Goal: Task Accomplishment & Management: Manage account settings

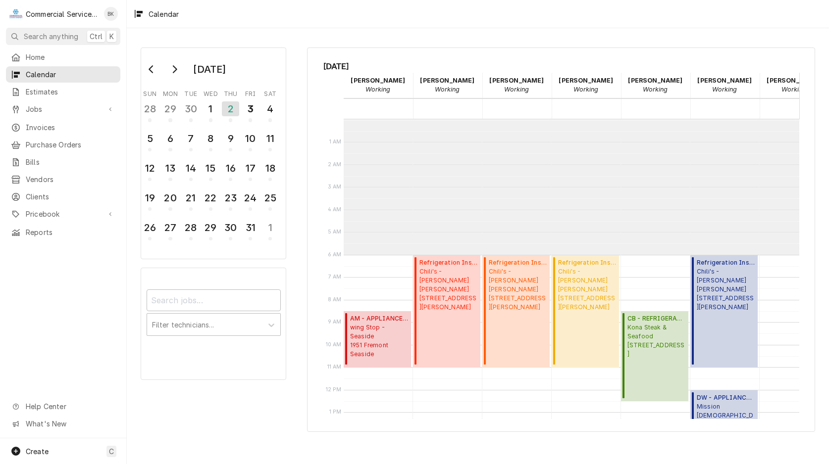
scroll to position [136, 0]
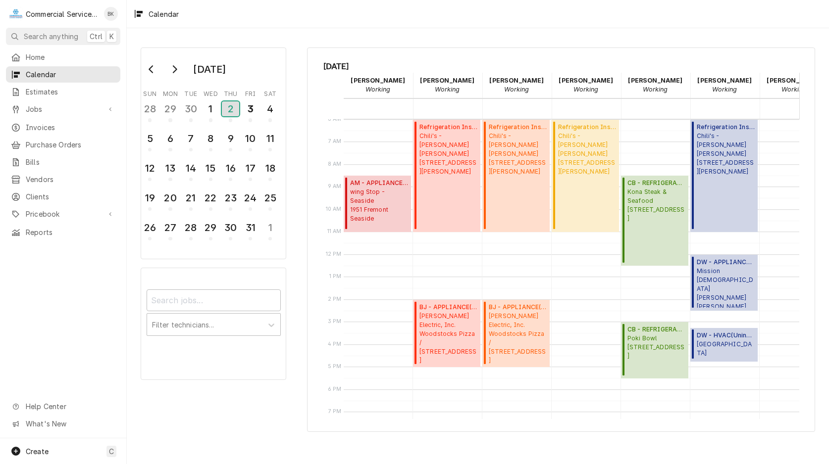
click at [233, 110] on div "2" at bounding box center [230, 108] width 17 height 15
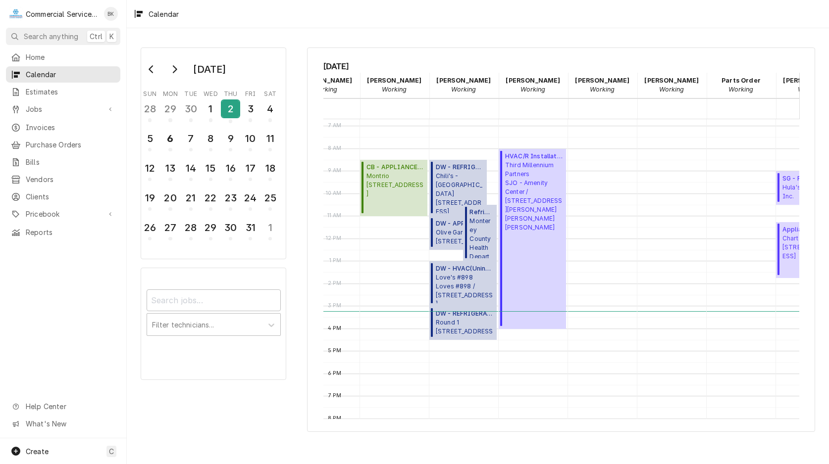
scroll to position [0, 0]
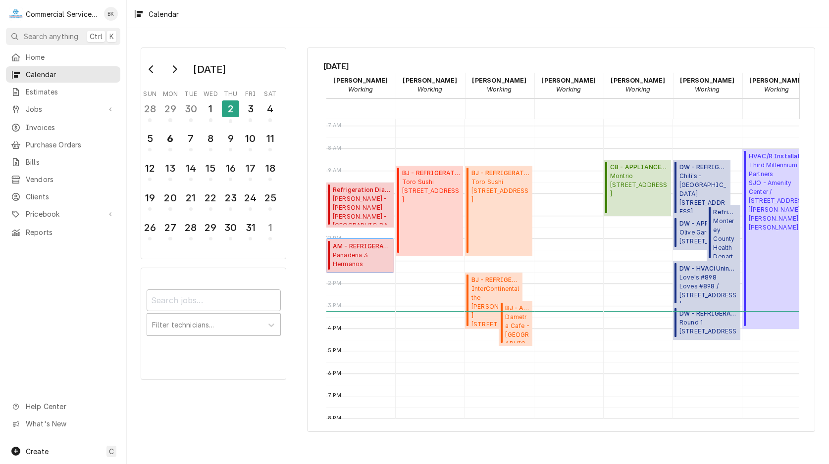
click at [378, 254] on span "Panaderia 3 Hermanos Panaderia 3 Hermanos #4 / 1552 N Sanborn Rd, Salinas, CA 9…" at bounding box center [362, 260] width 58 height 19
click at [428, 204] on span "Toro Sushi 3658 The Barnyard, Carmel-By-The-Sea, CA 93923" at bounding box center [431, 191] width 58 height 27
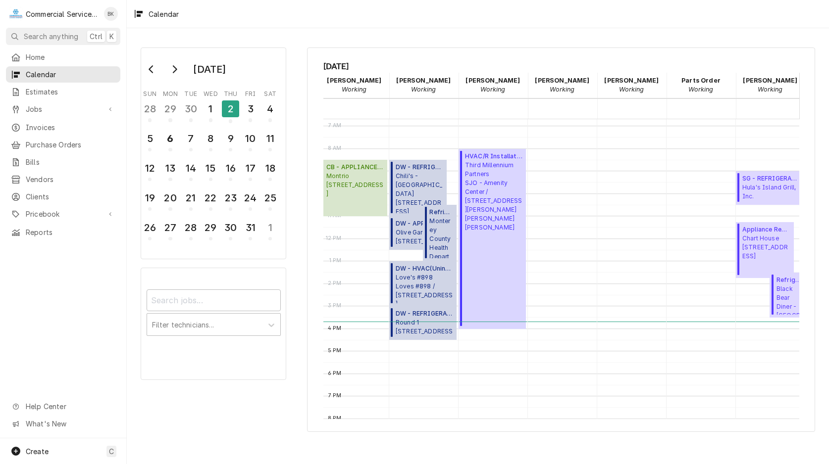
scroll to position [0, 307]
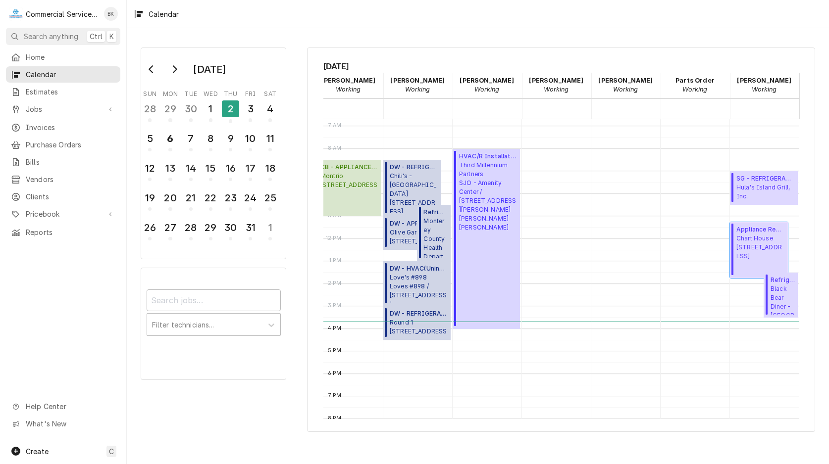
click at [776, 245] on span "Chart House 444 Cannery Row, Monterey, CA 93940" at bounding box center [760, 247] width 49 height 27
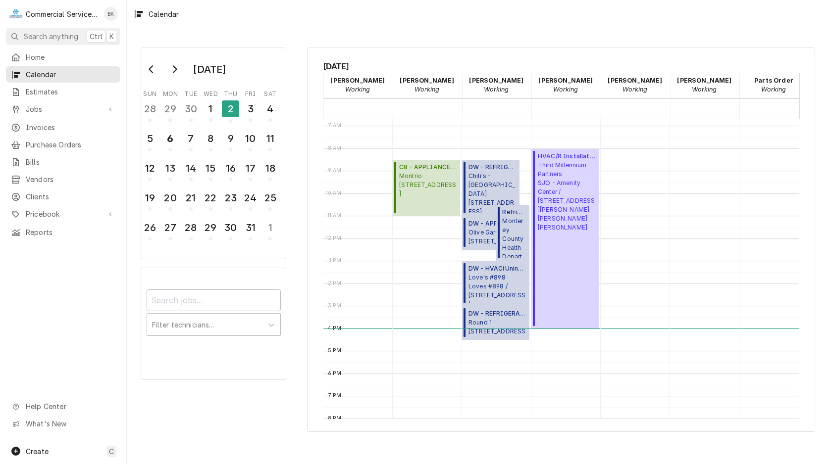
scroll to position [0, 226]
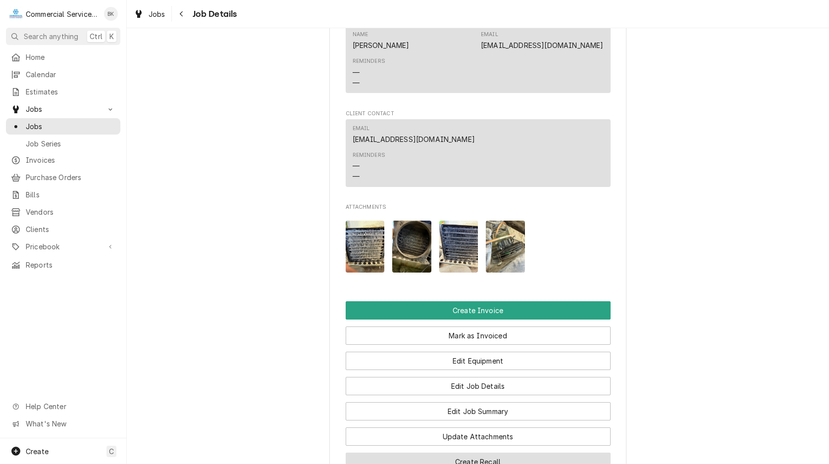
scroll to position [606, 0]
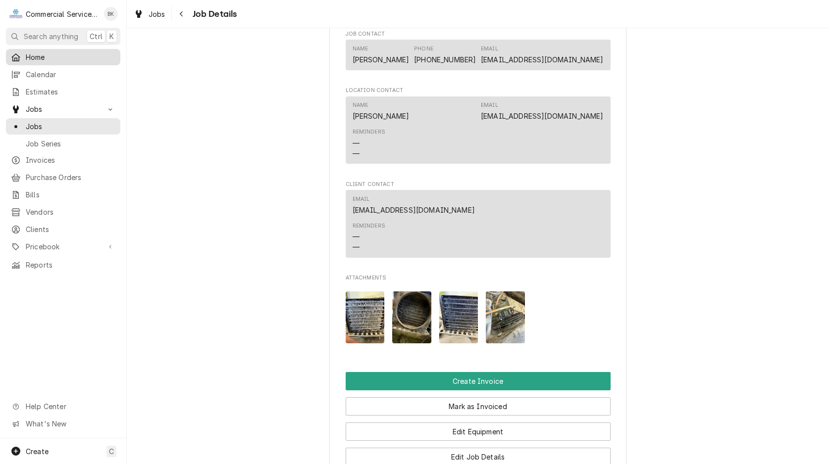
click at [43, 58] on span "Home" at bounding box center [71, 57] width 90 height 10
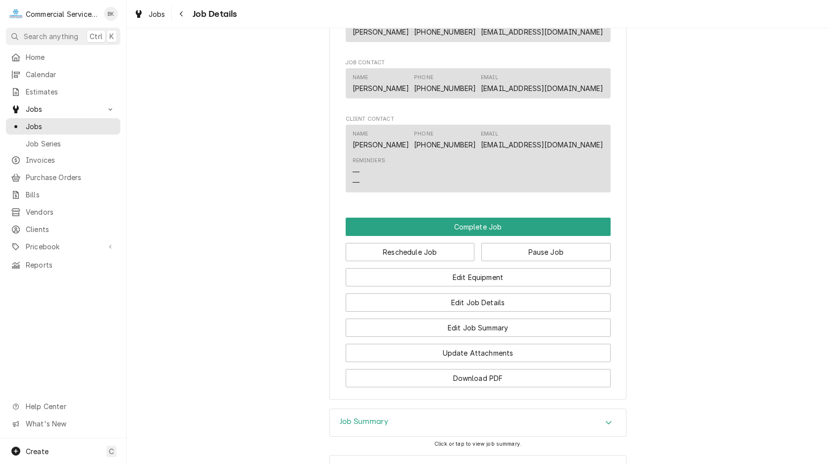
scroll to position [858, 0]
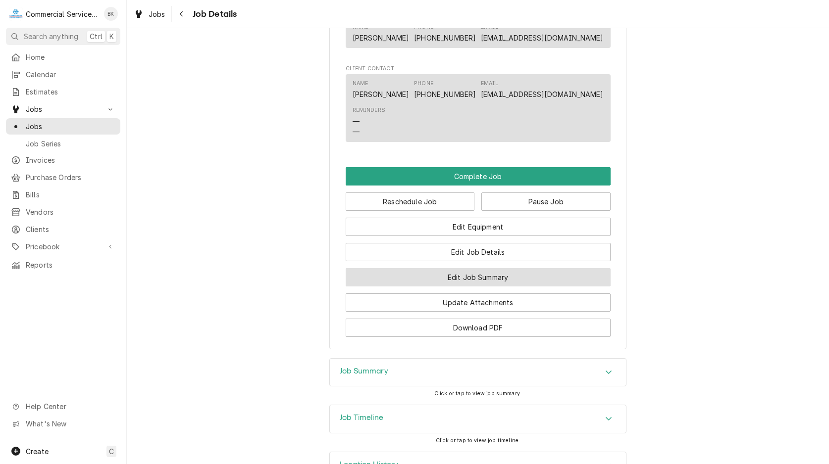
click at [473, 285] on button "Edit Job Summary" at bounding box center [477, 277] width 265 height 18
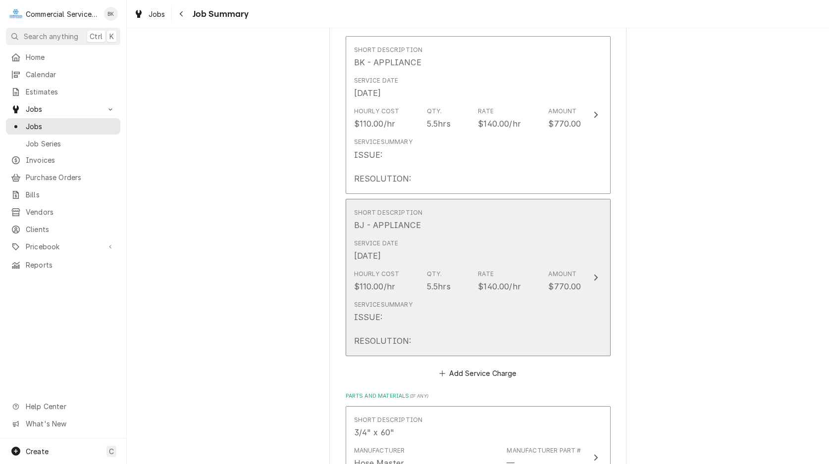
scroll to position [202, 0]
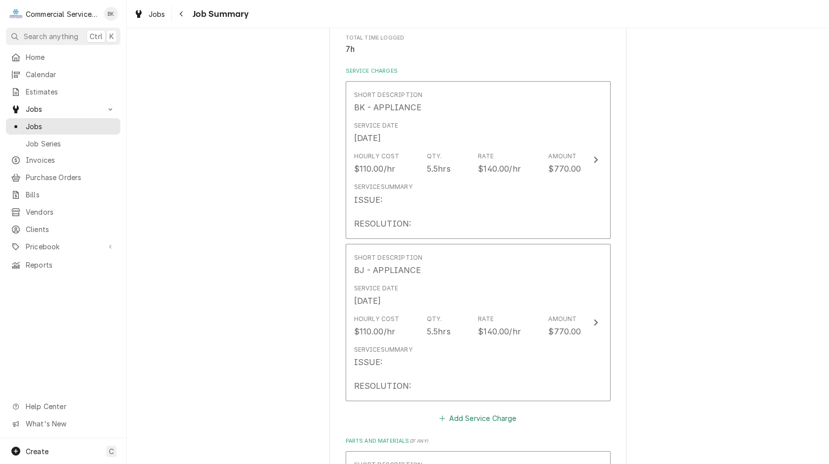
click at [478, 423] on button "Add Service Charge" at bounding box center [478, 419] width 80 height 14
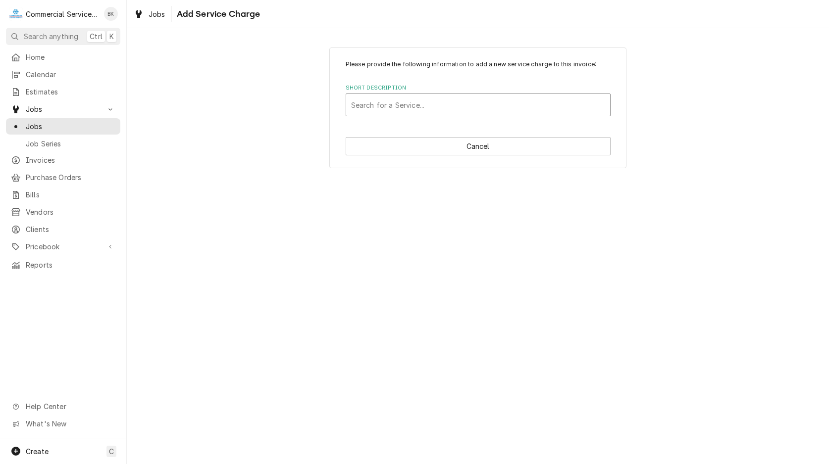
click at [392, 106] on div "Short Description" at bounding box center [478, 105] width 254 height 18
type input "APPLIANCE"
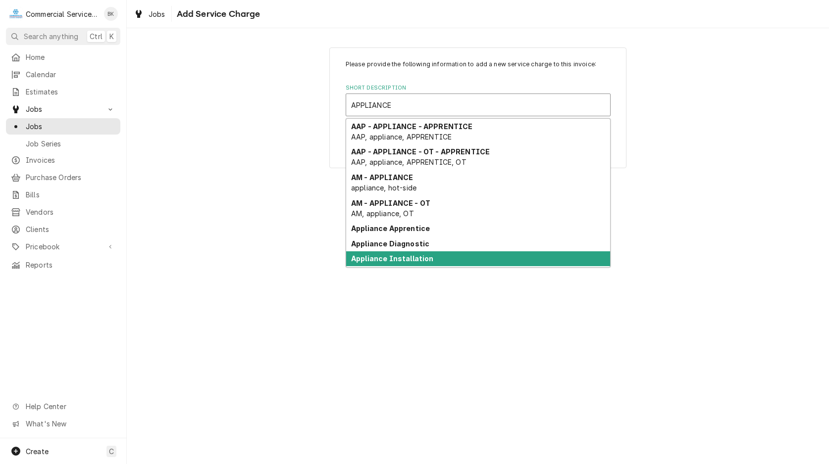
click at [419, 258] on strong "Appliance Installation" at bounding box center [392, 258] width 83 height 8
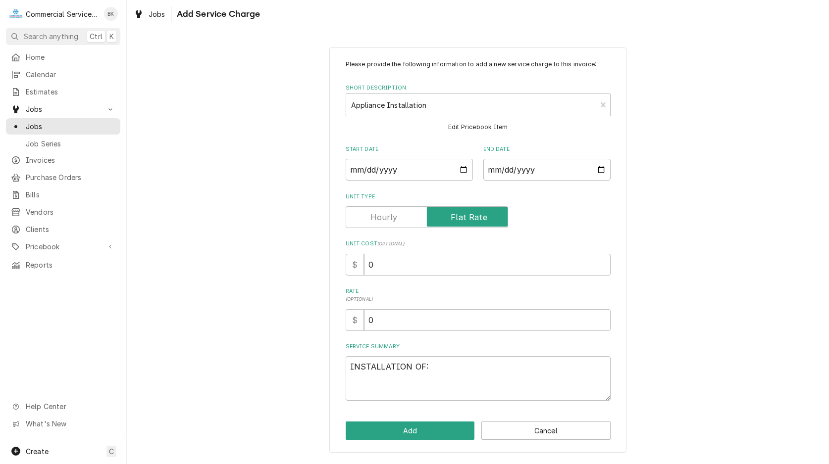
type textarea "x"
click at [461, 167] on input "Start Date" at bounding box center [408, 170] width 127 height 22
type input "2025-10-06"
type textarea "x"
click at [601, 168] on input "End Date" at bounding box center [546, 170] width 127 height 22
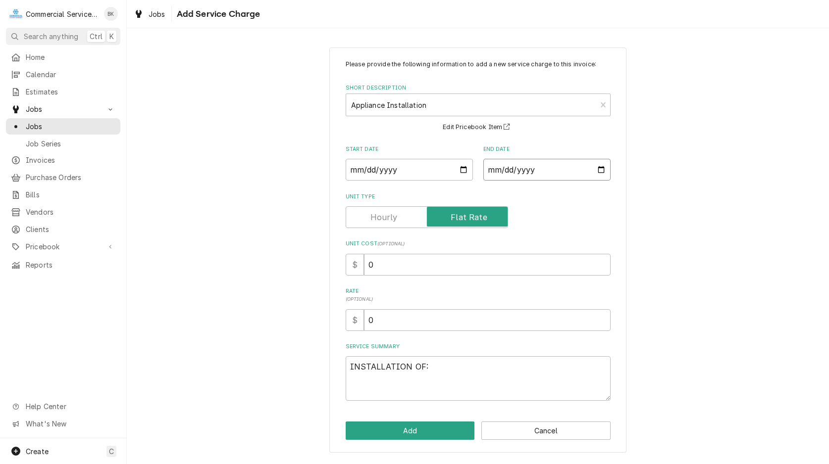
type input "2025-10-06"
drag, startPoint x: 441, startPoint y: 370, endPoint x: 329, endPoint y: 370, distance: 111.9
click at [345, 370] on textarea "INSTALLATION OF:" at bounding box center [477, 378] width 265 height 45
type textarea "x"
type textarea "W"
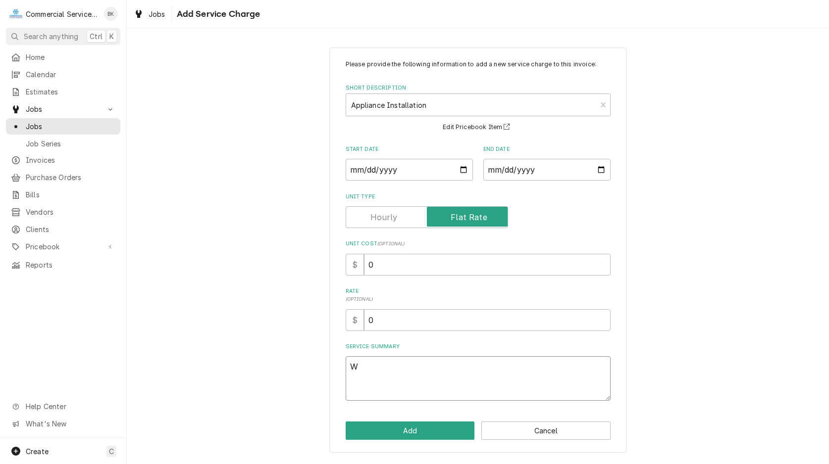
type textarea "x"
type textarea "WA"
type textarea "x"
type textarea "WAL"
type textarea "x"
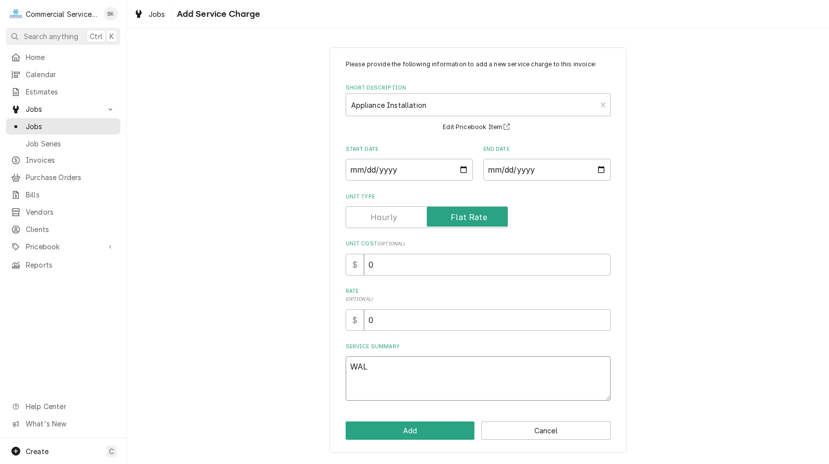
type textarea "WALK"
type textarea "x"
type textarea "WALK"
type textarea "x"
type textarea "WALK T"
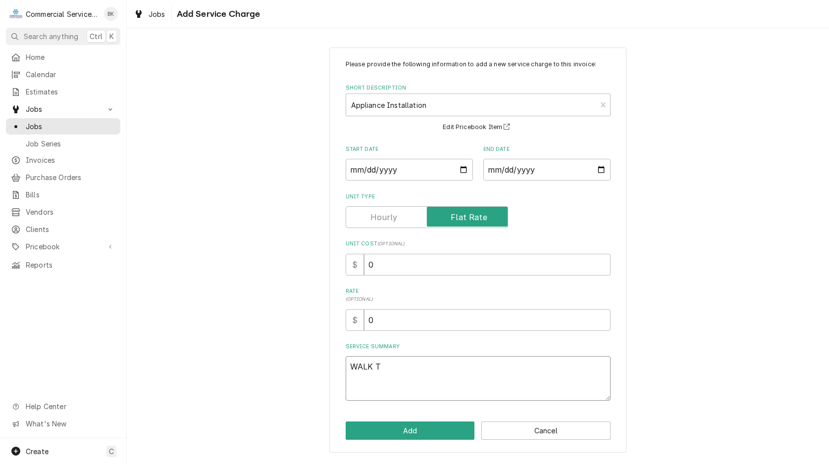
type textarea "x"
type textarea "WALK TH"
type textarea "x"
type textarea "WALK THR"
type textarea "x"
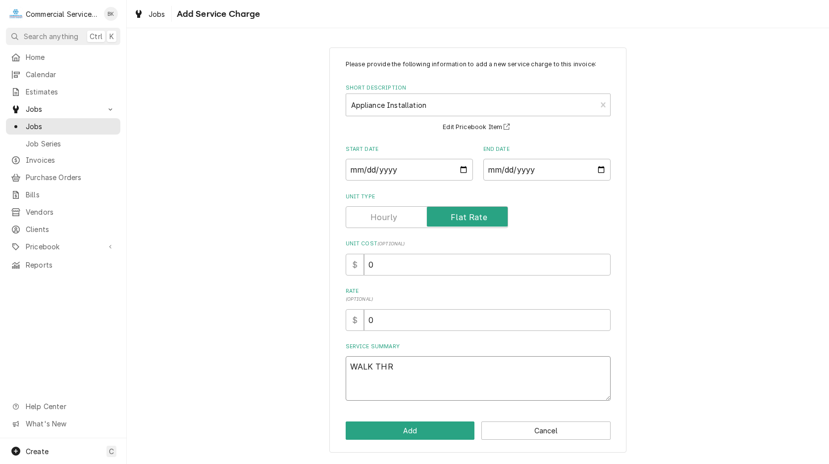
type textarea "WALK THRO"
type textarea "x"
type textarea "WALK THROU"
type textarea "x"
type textarea "WALK THROUG"
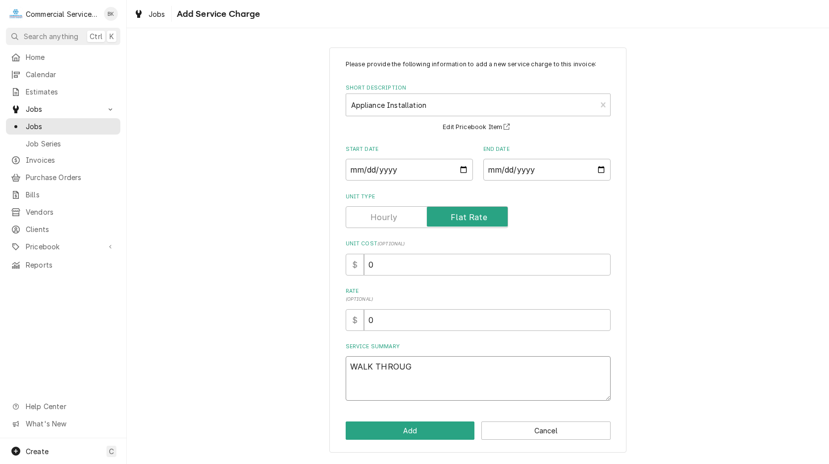
type textarea "x"
type textarea "WALK THROUGH"
type textarea "x"
type textarea "WALK THROUGH"
type textarea "x"
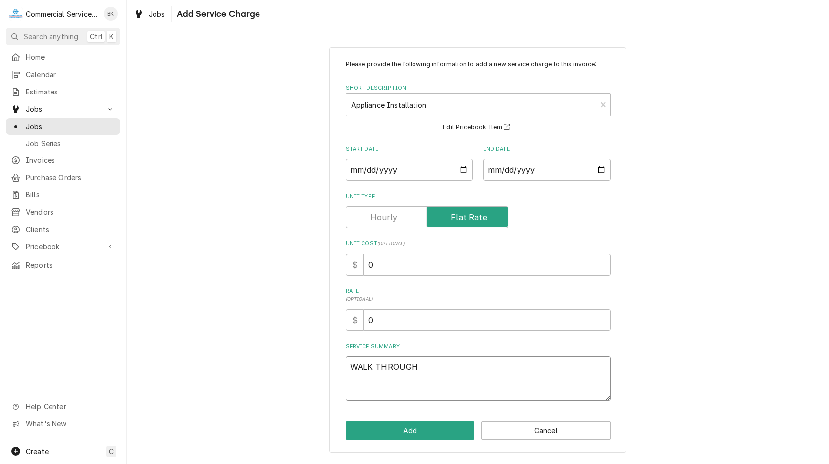
type textarea "WALK THROUGH A"
type textarea "x"
type textarea "WALK THROUGH AN"
type textarea "x"
type textarea "WALK THROUGH AND"
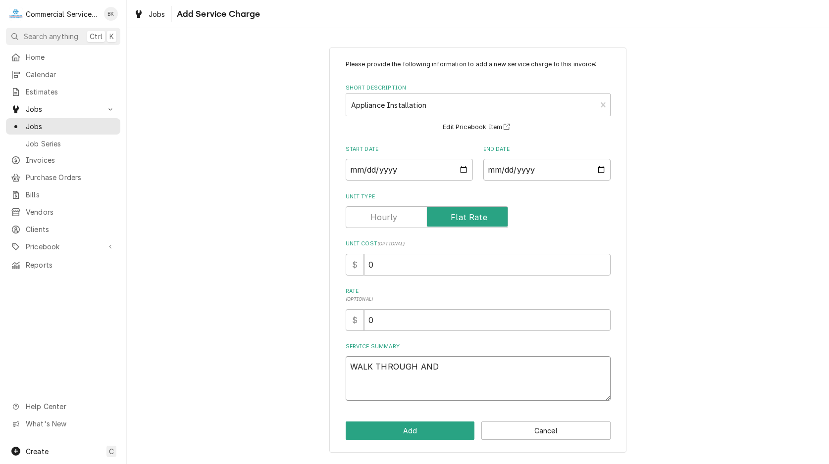
type textarea "x"
type textarea "WALK THROUGH AND"
type textarea "x"
type textarea "WALK THROUGH AND W"
type textarea "x"
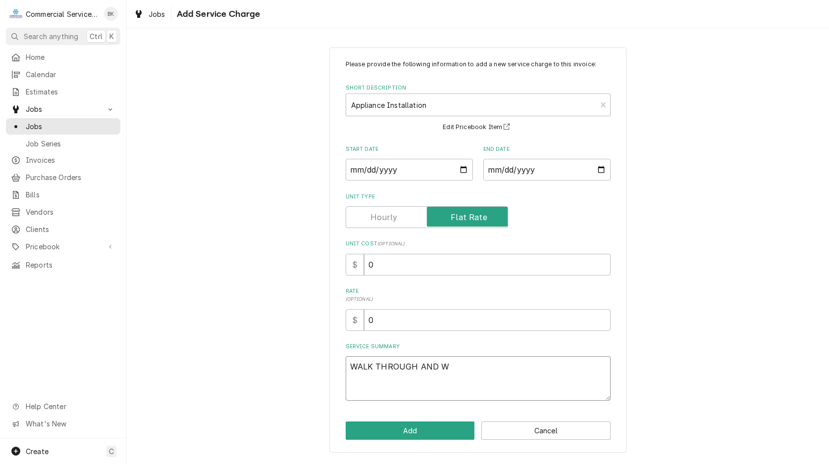
type textarea "WALK THROUGH AND WO"
type textarea "x"
type textarea "WALK THROUGH AND WOR"
type textarea "x"
type textarea "WALK THROUGH AND WORK"
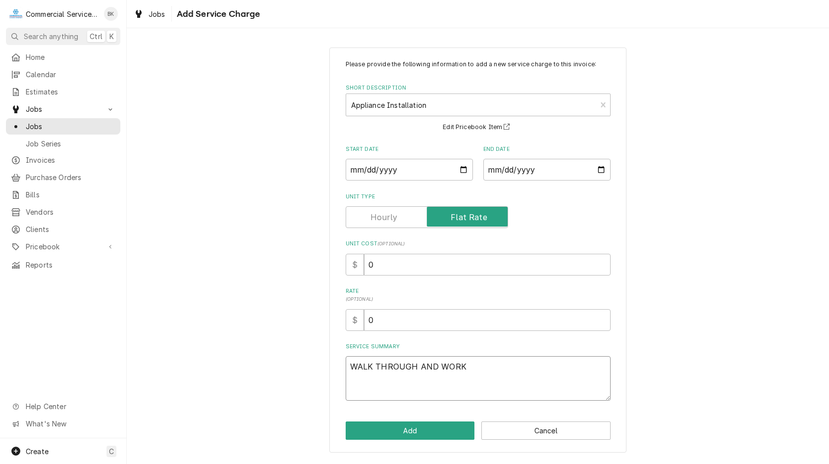
type textarea "x"
type textarea "WALK THROUGH AND WORK"
type textarea "x"
type textarea "WALK THROUGH AND WORK W"
type textarea "x"
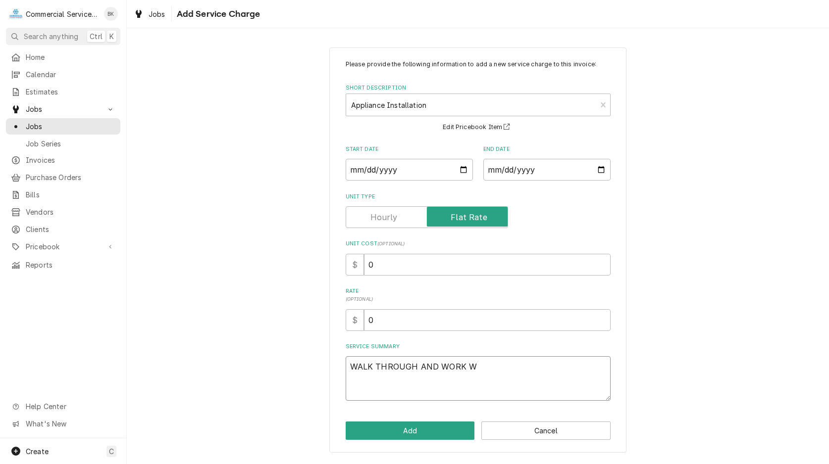
type textarea "WALK THROUGH AND WORK WI"
type textarea "x"
type textarea "WALK THROUGH AND WORK WIT"
type textarea "x"
type textarea "WALK THROUGH AND WORK WITH"
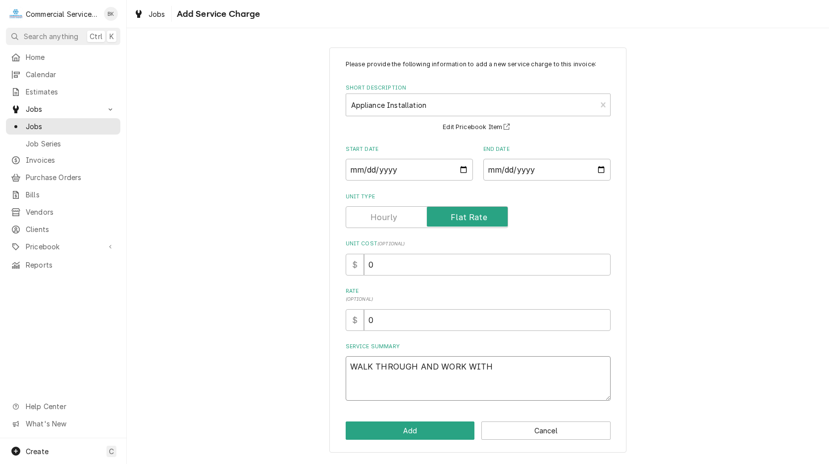
type textarea "x"
type textarea "WALK THROUGH AND WORK WITH"
type textarea "x"
type textarea "WALK THROUGH AND WORK WITH O"
type textarea "x"
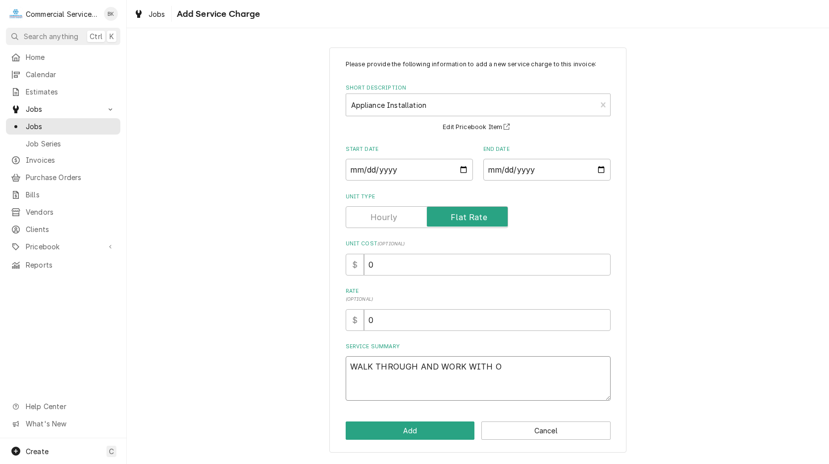
type textarea "WALK THROUGH AND WORK WITH OW"
type textarea "x"
type textarea "WALK THROUGH AND WORK WITH OWN"
type textarea "x"
type textarea "WALK THROUGH AND WORK WITH OWNE"
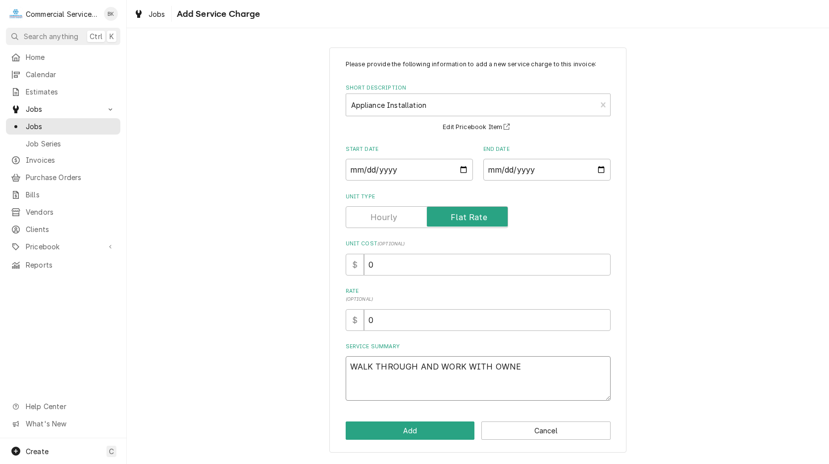
type textarea "x"
type textarea "WALK THROUGH AND WORK WITH OWNER"
type textarea "x"
type textarea "WALK THROUGH AND WORK WITH OWNER"
type textarea "x"
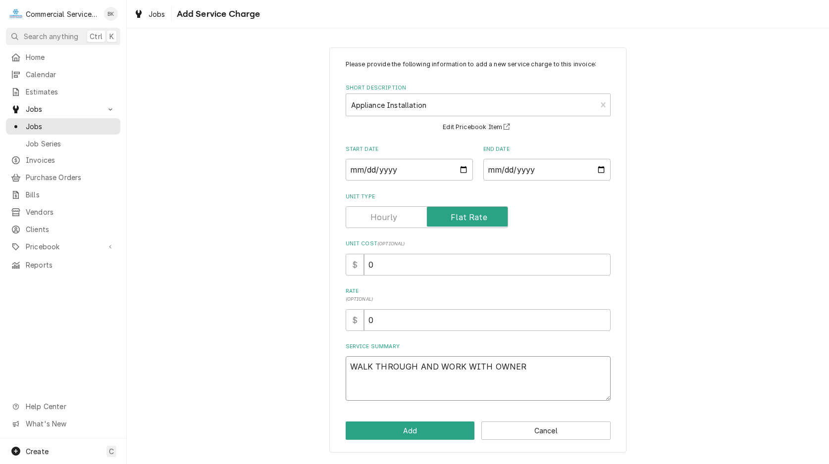
type textarea "WALK THROUGH AND WORK WITH OWNER -"
type textarea "x"
type textarea "WALK THROUGH AND WORK WITH OWNER -"
type textarea "x"
type textarea "WALK THROUGH AND WORK WITH OWNER - J"
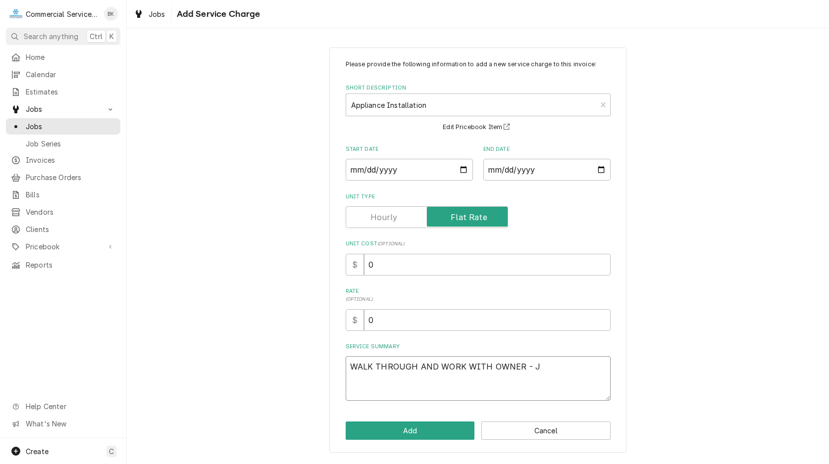
type textarea "x"
type textarea "WALK THROUGH AND WORK WITH OWNER - JA"
type textarea "x"
type textarea "WALK THROUGH AND WORK WITH OWNER - JAM"
type textarea "x"
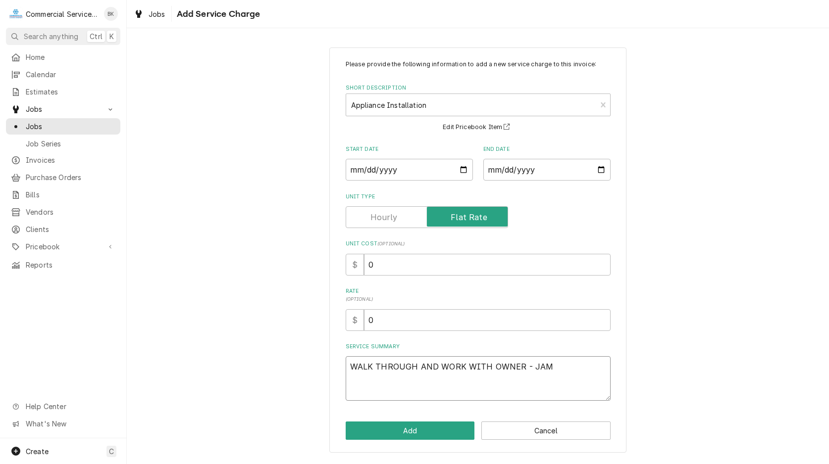
type textarea "WALK THROUGH AND WORK WITH OWNER - JAMI"
type textarea "x"
type textarea "WALK THROUGH AND WORK WITH OWNER - JAMIE"
type textarea "x"
type textarea "WALK THROUGH AND WORK WITH OWNER - JAMIE"
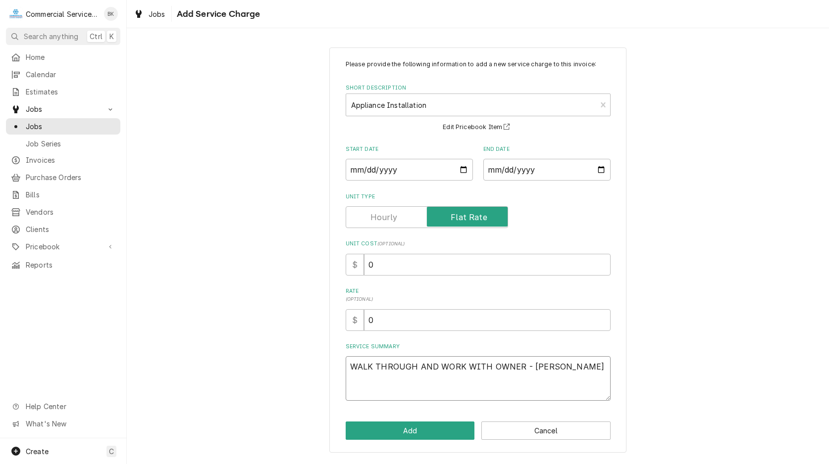
type textarea "x"
type textarea "WALK THROUGH AND WORK WITH OWNER - JAMIE"
type textarea "x"
type textarea "WALK THROUGH AND WORK WITH OWNER - JAMIE A"
type textarea "x"
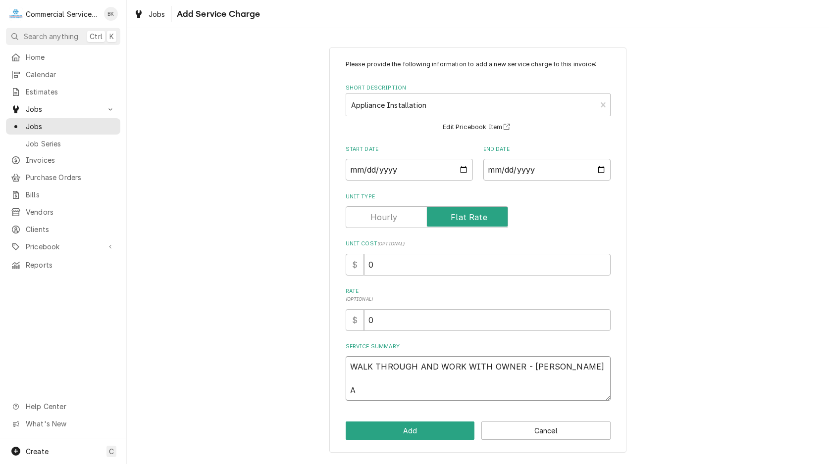
type textarea "WALK THROUGH AND WORK WITH OWNER - JAMIE Ar"
type textarea "x"
type textarea "WALK THROUGH AND WORK WITH OWNER - JAMIE Arr"
type textarea "x"
type textarea "WALK THROUGH AND WORK WITH OWNER - JAMIE Arri"
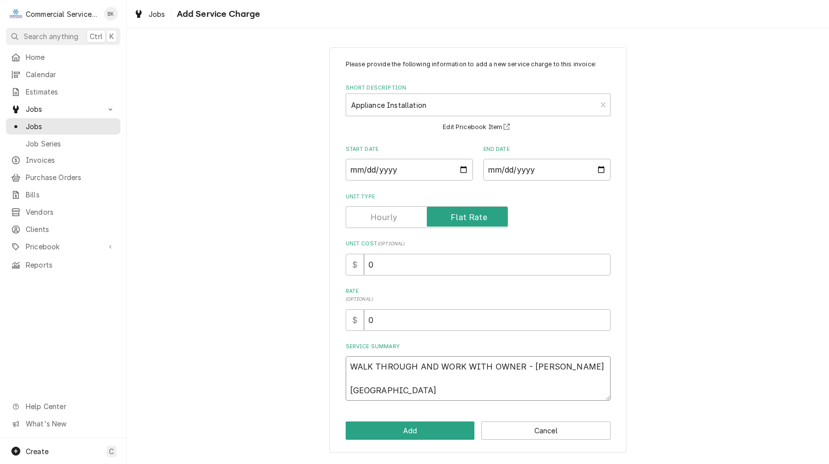
type textarea "x"
type textarea "WALK THROUGH AND WORK WITH OWNER - JAMIE Arriv"
type textarea "x"
type textarea "WALK THROUGH AND WORK WITH OWNER - JAMIE Arrive"
type textarea "x"
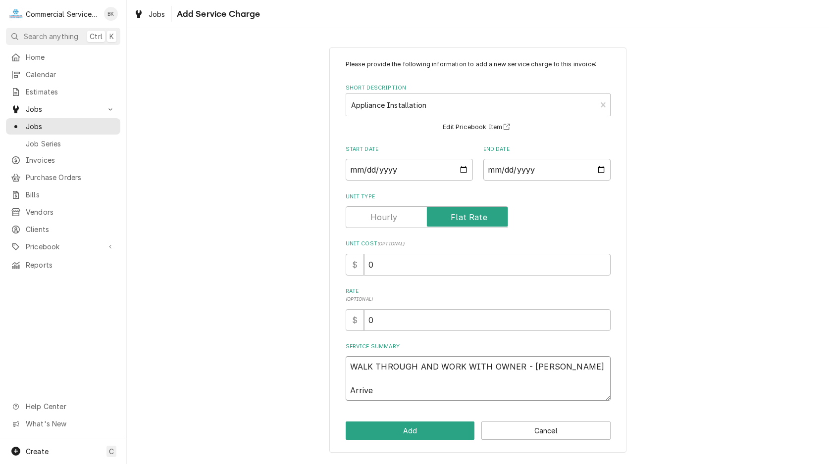
type textarea "WALK THROUGH AND WORK WITH OWNER - JAMIE Arrived"
type textarea "x"
type textarea "WALK THROUGH AND WORK WITH OWNER - JAMIE Arrived"
type textarea "x"
type textarea "WALK THROUGH AND WORK WITH OWNER - JAMIE Arrived o"
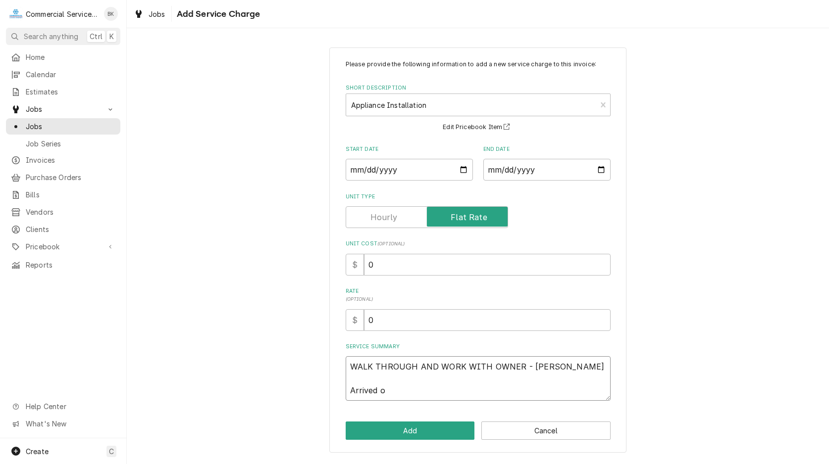
type textarea "x"
type textarea "WALK THROUGH AND WORK WITH OWNER - JAMIE Arrived on"
type textarea "x"
type textarea "WALK THROUGH AND WORK WITH OWNER - JAMIE Arrived on"
type textarea "x"
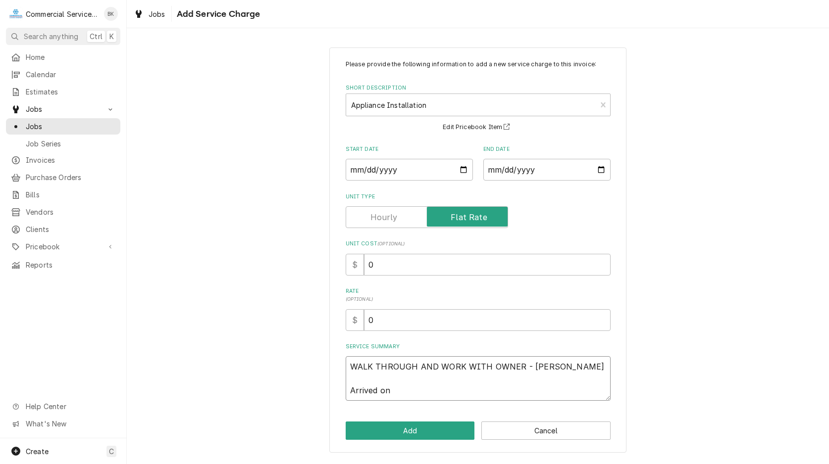
type textarea "WALK THROUGH AND WORK WITH OWNER - JAMIE Arrived on s"
type textarea "x"
type textarea "WALK THROUGH AND WORK WITH OWNER - JAMIE Arrived on si"
type textarea "x"
type textarea "WALK THROUGH AND WORK WITH OWNER - JAMIE Arrived on sit"
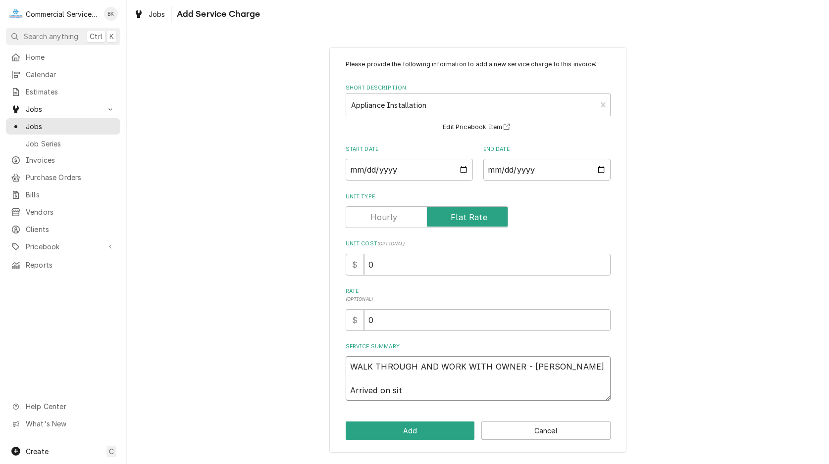
type textarea "x"
type textarea "WALK THROUGH AND WORK WITH OWNER - JAMIE Arrived on site"
type textarea "x"
type textarea "WALK THROUGH AND WORK WITH OWNER - JAMIE Arrived on site."
type textarea "x"
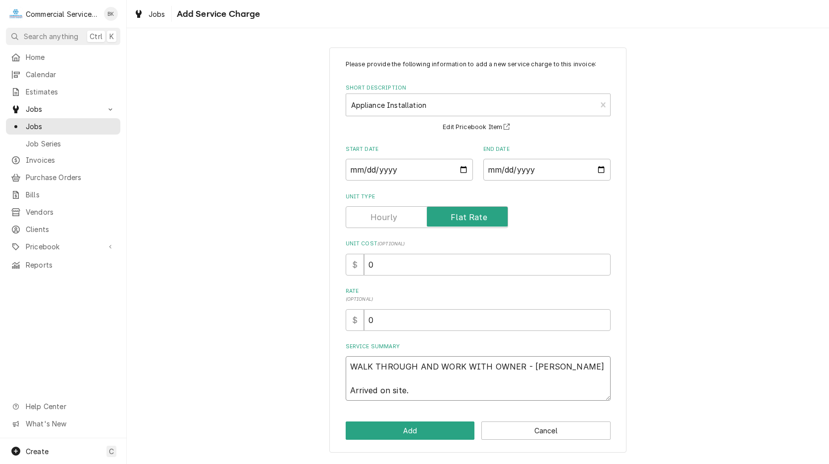
type textarea "WALK THROUGH AND WORK WITH OWNER - JAMIE Arrived on site."
type textarea "x"
type textarea "WALK THROUGH AND WORK WITH OWNER - JAMIE Arrived on site."
type textarea "x"
type textarea "WALK THROUGH AND WORK WITH OWNER - JAMIE Arrived on site. f"
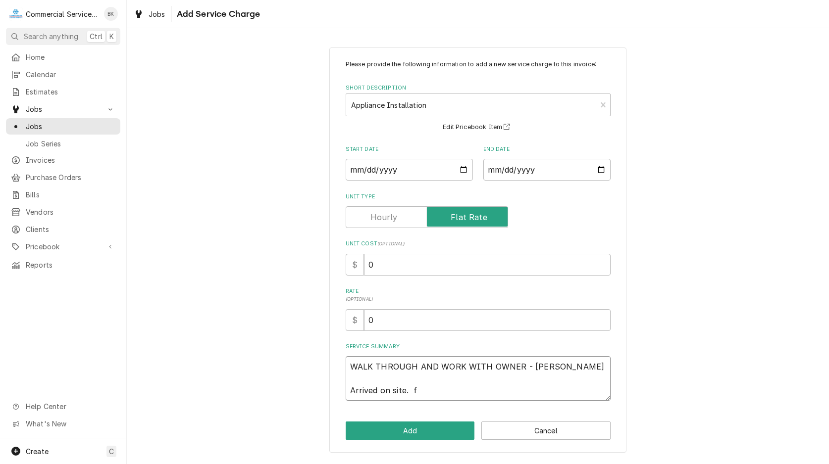
type textarea "x"
type textarea "WALK THROUGH AND WORK WITH OWNER - JAMIE Arrived on site. fr"
type textarea "x"
type textarea "WALK THROUGH AND WORK WITH OWNER - JAMIE Arrived on site. fro"
type textarea "x"
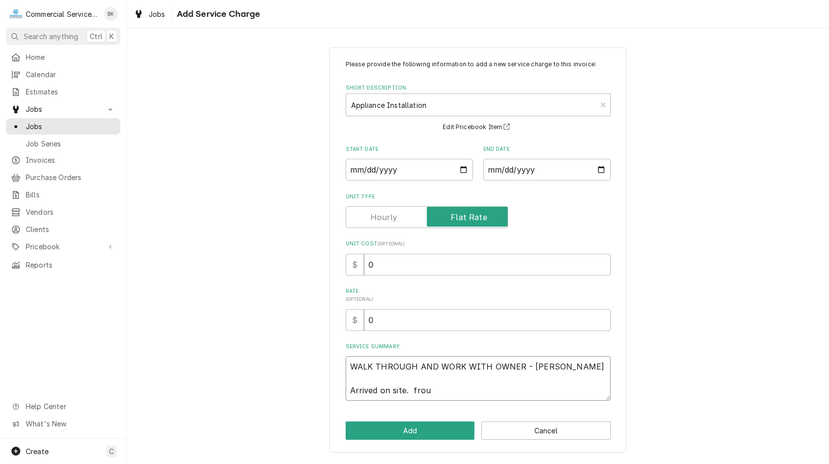
type textarea "WALK THROUGH AND WORK WITH OWNER - JAMIE Arrived on site. fro"
type textarea "x"
type textarea "WALK THROUGH AND WORK WITH OWNER - JAMIE Arrived on site. fr"
type textarea "x"
type textarea "WALK THROUGH AND WORK WITH OWNER - JAMIE Arrived on site. f"
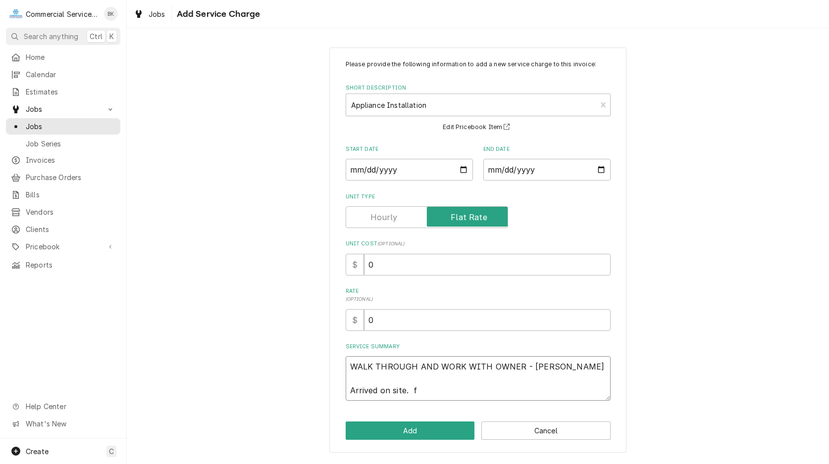
type textarea "x"
type textarea "WALK THROUGH AND WORK WITH OWNER - JAMIE Arrived on site."
type textarea "x"
type textarea "WALK THROUGH AND WORK WITH OWNER - JAMIE Arrived on site. F"
type textarea "x"
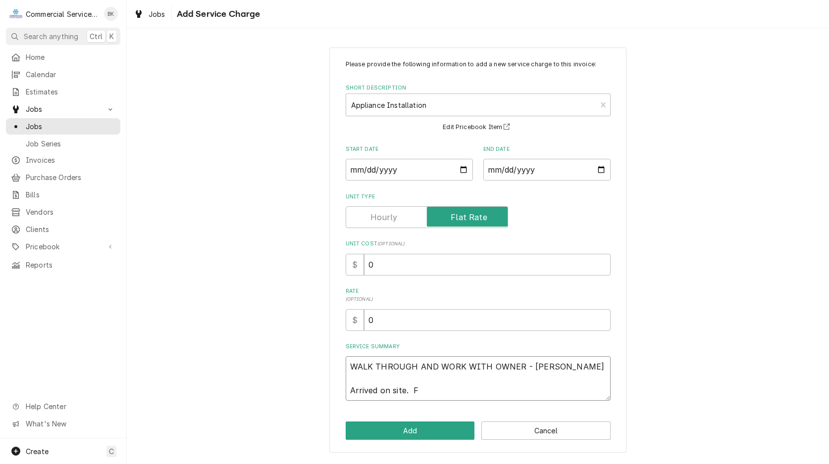
type textarea "WALK THROUGH AND WORK WITH OWNER - JAMIE Arrived on site. Fo"
type textarea "x"
type textarea "WALK THROUGH AND WORK WITH OWNER - JAMIE Arrived on site. Fou"
type textarea "x"
type textarea "WALK THROUGH AND WORK WITH OWNER - JAMIE Arrived on site. Foun"
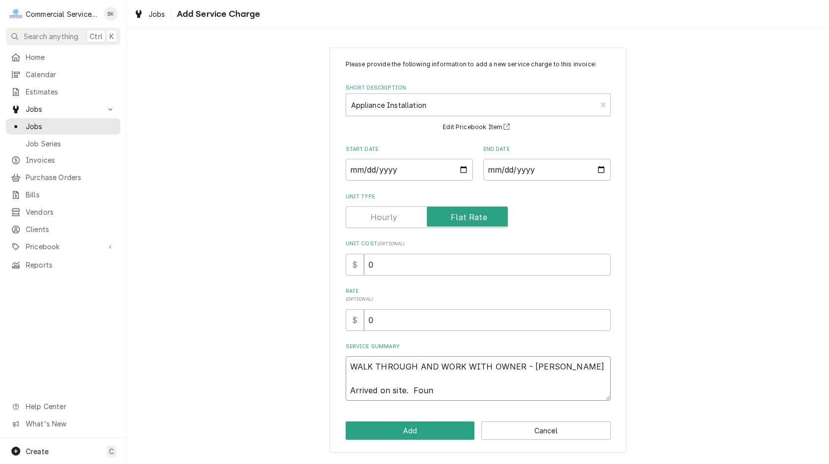
type textarea "x"
type textarea "WALK THROUGH AND WORK WITH OWNER - JAMIE Arrived on site. Found"
type textarea "x"
type textarea "WALK THROUGH AND WORK WITH OWNER - JAMIE Arrived on site. Found"
type textarea "x"
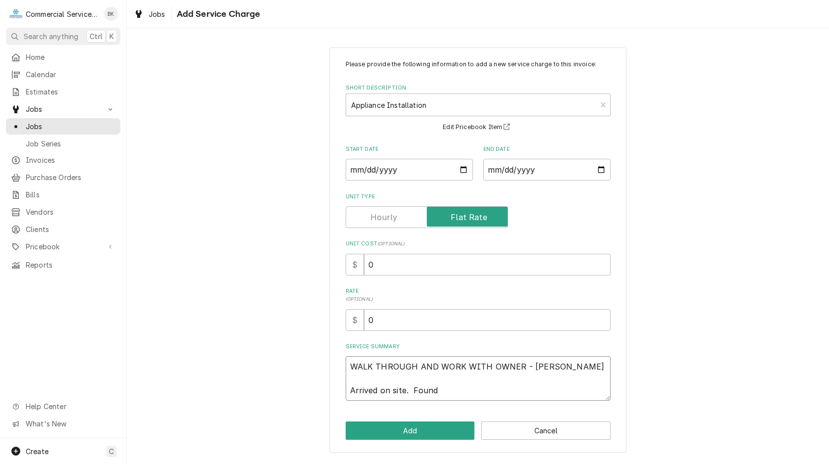
type textarea "WALK THROUGH AND WORK WITH OWNER - JAMIE Arrived on site. Found i"
type textarea "x"
type textarea "WALK THROUGH AND WORK WITH OWNER - JAMIE Arrived on site. Found im"
type textarea "x"
type textarea "WALK THROUGH AND WORK WITH OWNER - JAMIE Arrived on site. Found imp"
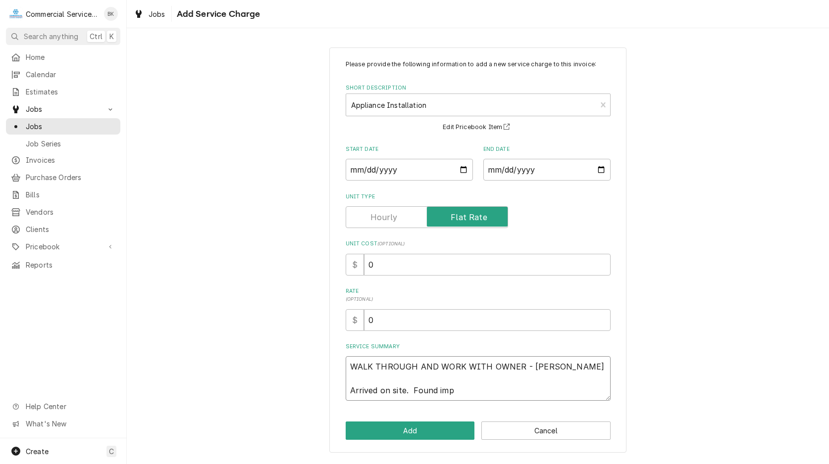
type textarea "x"
type textarea "WALK THROUGH AND WORK WITH OWNER - JAMIE Arrived on site. Found impo"
type textarea "x"
type textarea "WALK THROUGH AND WORK WITH OWNER - JAMIE Arrived on site. Found imp"
type textarea "x"
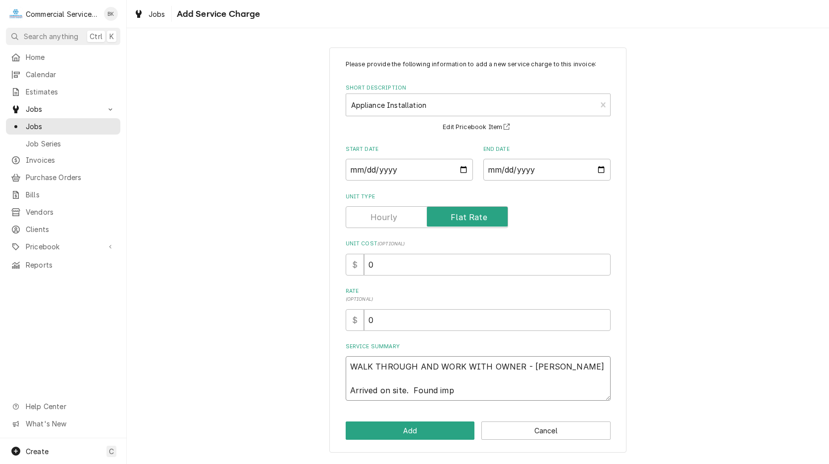
type textarea "WALK THROUGH AND WORK WITH OWNER - JAMIE Arrived on site. Found impr"
type textarea "x"
type textarea "WALK THROUGH AND WORK WITH OWNER - JAMIE Arrived on site. Found impro"
type textarea "x"
type textarea "WALK THROUGH AND WORK WITH OWNER - JAMIE Arrived on site. Found improp"
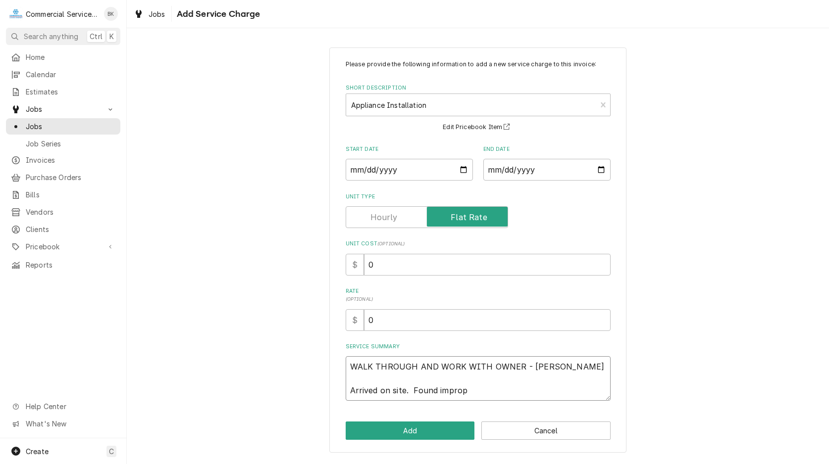
type textarea "x"
type textarea "WALK THROUGH AND WORK WITH OWNER - JAMIE Arrived on site. Found imprope"
type textarea "x"
type textarea "WALK THROUGH AND WORK WITH OWNER - JAMIE Arrived on site. Found improper"
type textarea "x"
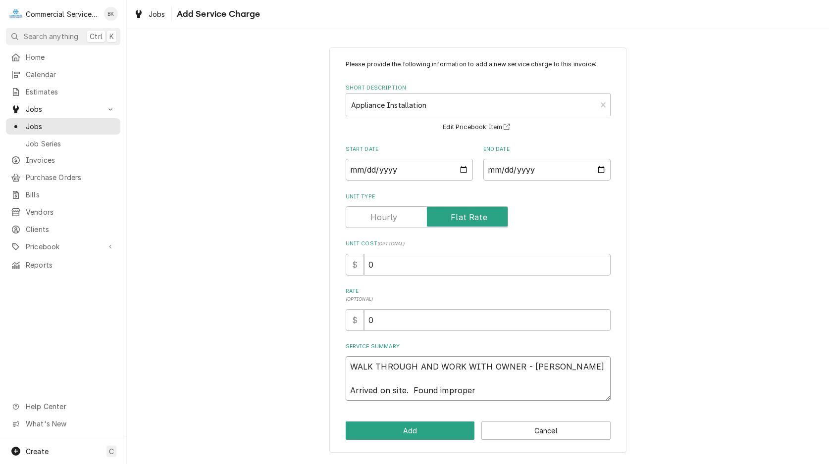
type textarea "WALK THROUGH AND WORK WITH OWNER - JAMIE Arrived on site. Found improperl"
type textarea "x"
type textarea "WALK THROUGH AND WORK WITH OWNER - JAMIE Arrived on site. Found improperly"
type textarea "x"
type textarea "WALK THROUGH AND WORK WITH OWNER - JAMIE Arrived on site. Found improperly"
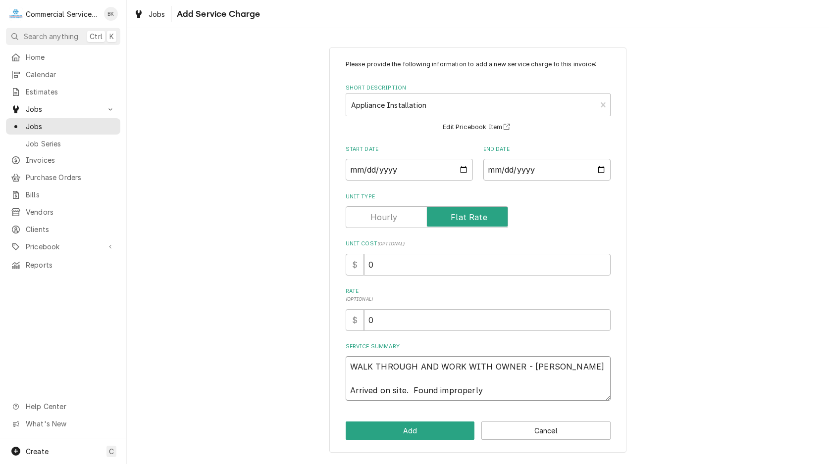
type textarea "x"
type textarea "WALK THROUGH AND WORK WITH OWNER - JAMIE Arrived on site. Found improperly i"
type textarea "x"
type textarea "WALK THROUGH AND WORK WITH OWNER - JAMIE Arrived on site. Found improperly in"
type textarea "x"
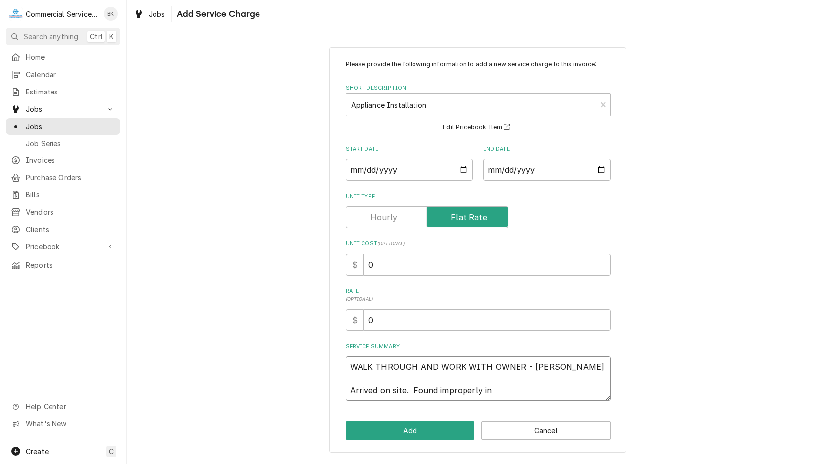
type textarea "WALK THROUGH AND WORK WITH OWNER - JAMIE Arrived on site. Found improperly ins"
type textarea "x"
type textarea "WALK THROUGH AND WORK WITH OWNER - JAMIE Arrived on site. Found improperly inst"
type textarea "x"
type textarea "WALK THROUGH AND WORK WITH OWNER - JAMIE Arrived on site. Found improperly insta"
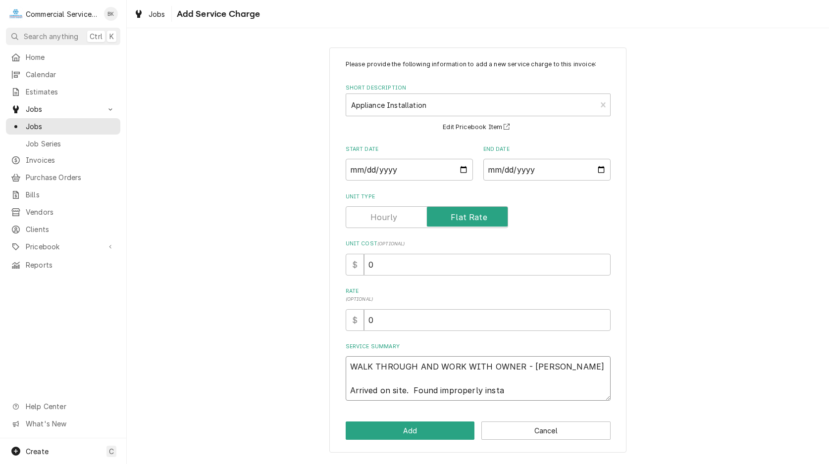
type textarea "x"
type textarea "WALK THROUGH AND WORK WITH OWNER - JAMIE Arrived on site. Found improperly inst…"
type textarea "x"
type textarea "WALK THROUGH AND WORK WITH OWNER - JAMIE Arrived on site. Found improperly inst…"
type textarea "x"
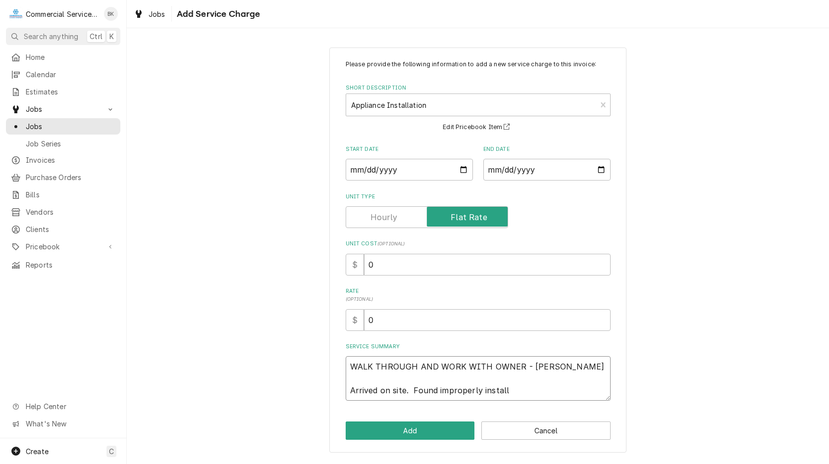
type textarea "WALK THROUGH AND WORK WITH OWNER - JAMIE Arrived on site. Found improperly inst…"
type textarea "x"
type textarea "WALK THROUGH AND WORK WITH OWNER - JAMIE Arrived on site. Found improperly inst…"
type textarea "x"
type textarea "WALK THROUGH AND WORK WITH OWNER - JAMIE Arrived on site. Found improperly inst…"
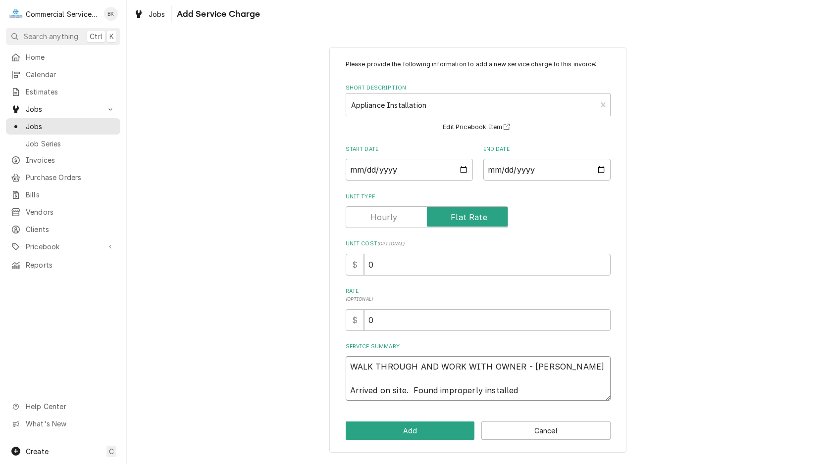
type textarea "x"
type textarea "WALK THROUGH AND WORK WITH OWNER - JAMIE Arrived on site. Found improperly inst…"
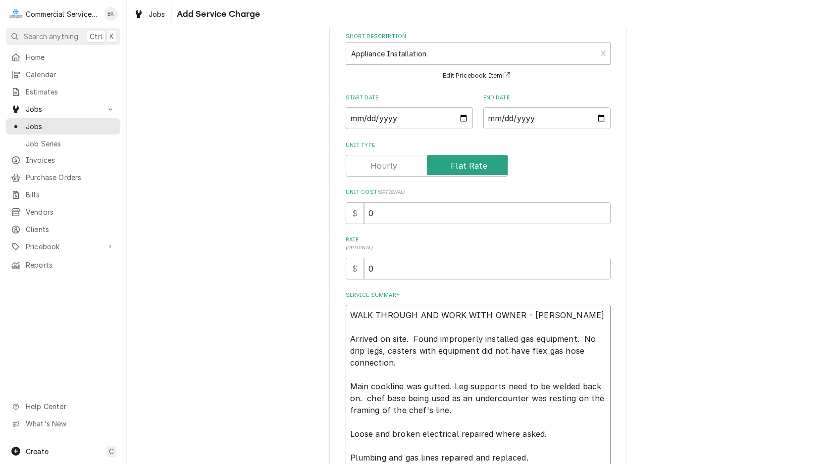
scroll to position [63, 0]
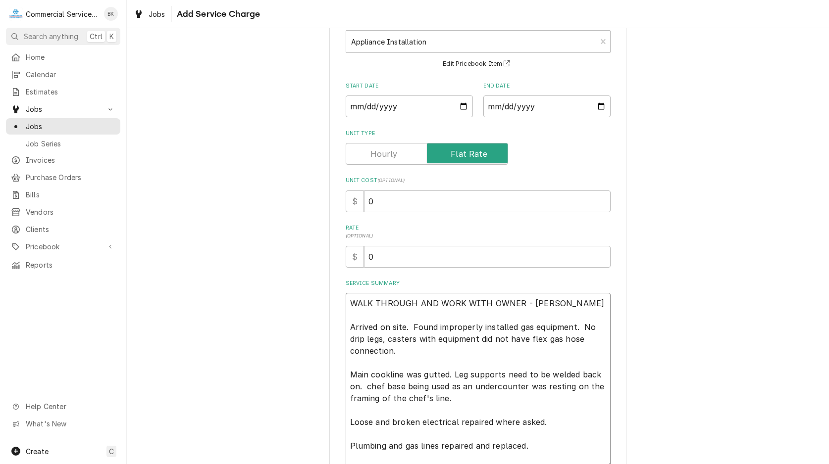
click at [389, 376] on textarea "WALK THROUGH AND WORK WITH OWNER - JAMIE Arrived on site. Found improperly inst…" at bounding box center [477, 380] width 265 height 175
click at [495, 387] on textarea "WALK THROUGH AND WORK WITH OWNER - JAMIE Arrived on site. Found improperly inst…" at bounding box center [477, 380] width 265 height 175
click at [542, 447] on textarea "WALK THROUGH AND WORK WITH OWNER - JAMIE Arrived on site. Found improperly inst…" at bounding box center [477, 380] width 265 height 175
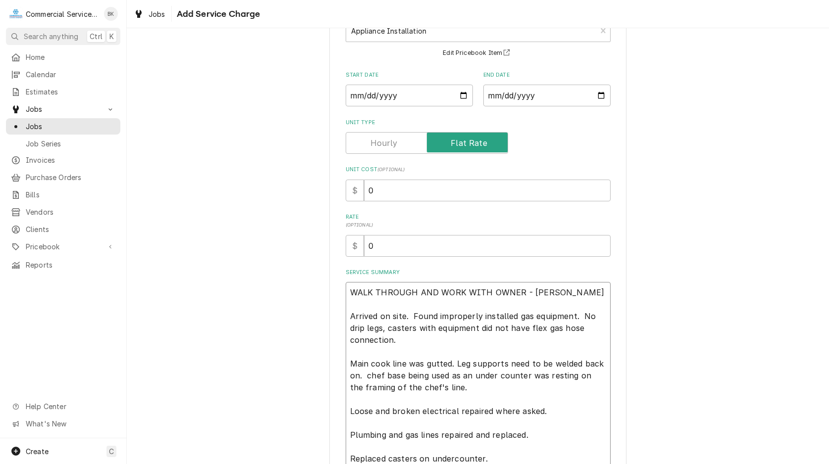
click at [451, 458] on textarea "WALK THROUGH AND WORK WITH OWNER - JAMIE Arrived on site. Found improperly inst…" at bounding box center [477, 381] width 265 height 199
click at [493, 460] on textarea "WALK THROUGH AND WORK WITH OWNER - JAMIE Arrived on site. Found improperly inst…" at bounding box center [477, 381] width 265 height 199
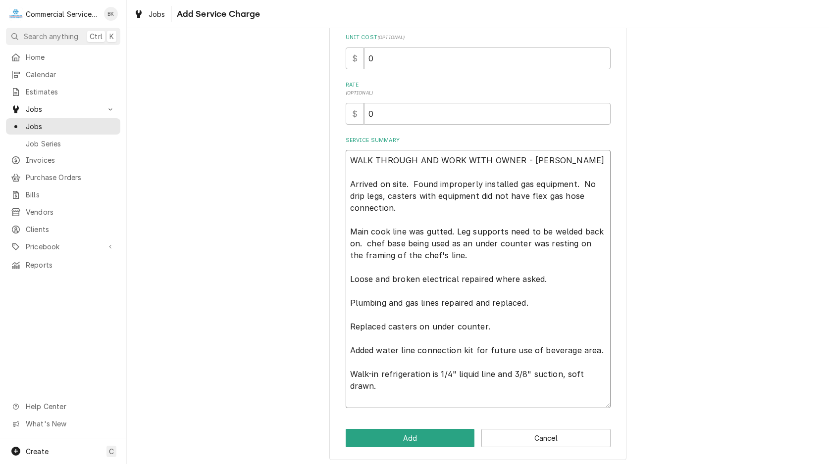
scroll to position [211, 0]
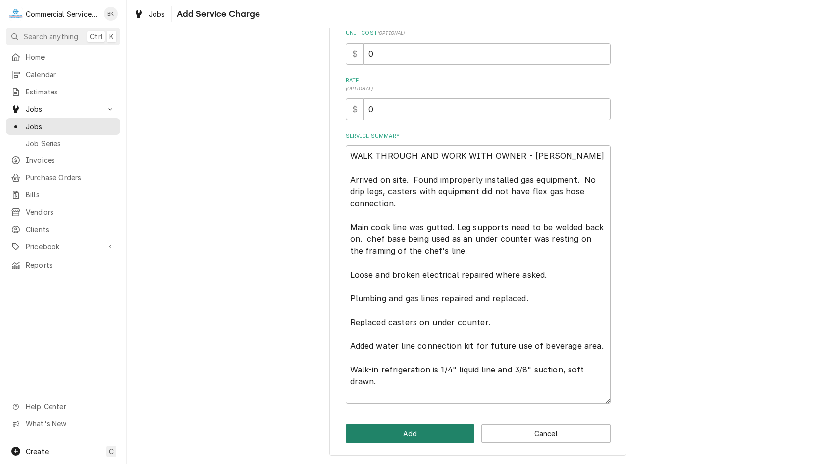
click at [415, 431] on button "Add" at bounding box center [409, 434] width 129 height 18
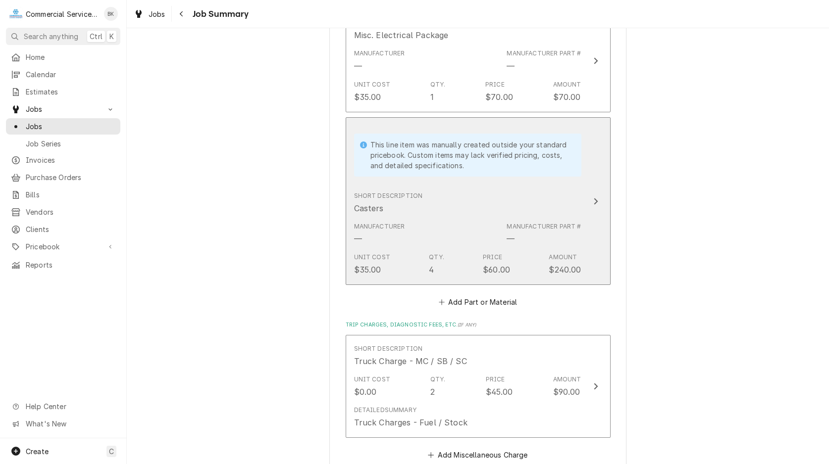
scroll to position [1515, 0]
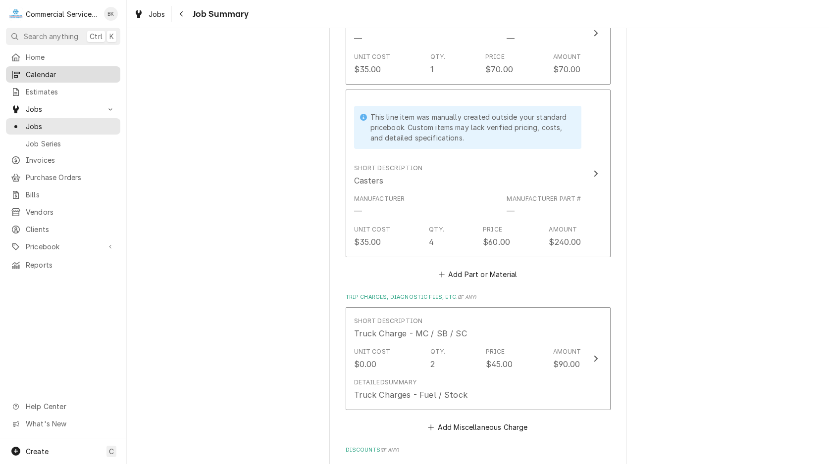
click at [43, 69] on span "Calendar" at bounding box center [71, 74] width 90 height 10
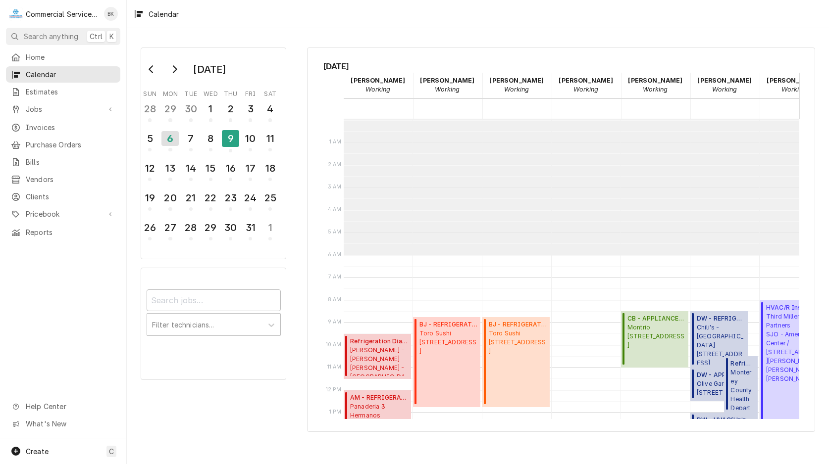
scroll to position [136, 0]
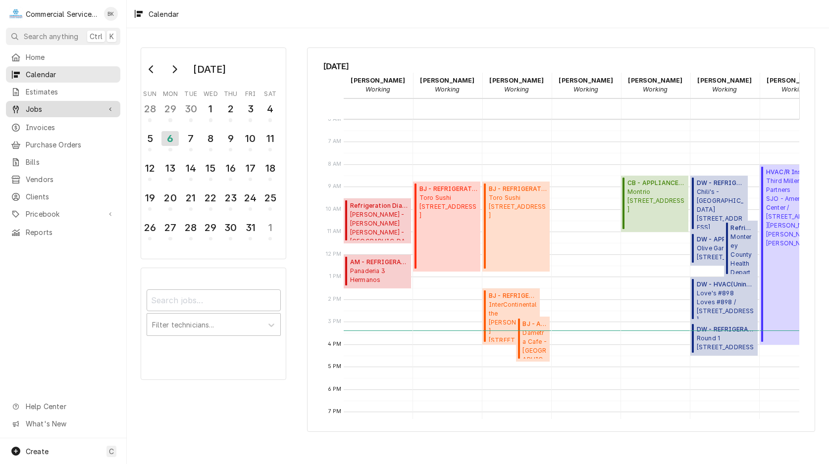
click at [38, 109] on span "Jobs" at bounding box center [63, 109] width 75 height 10
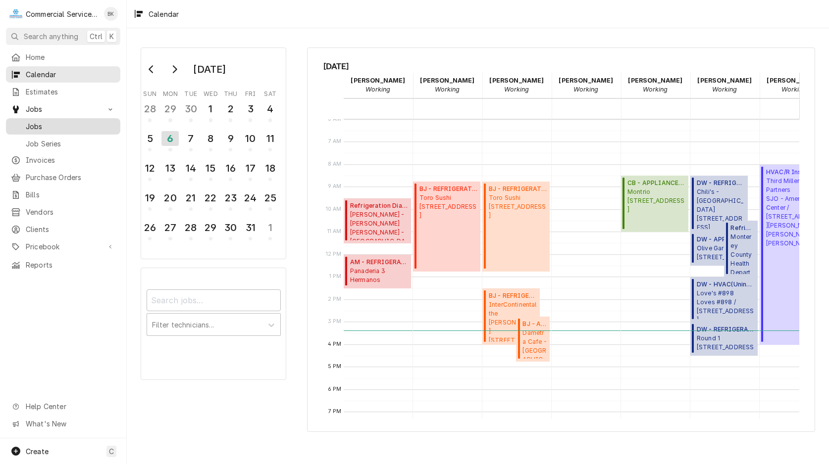
click at [42, 121] on span "Jobs" at bounding box center [71, 126] width 90 height 10
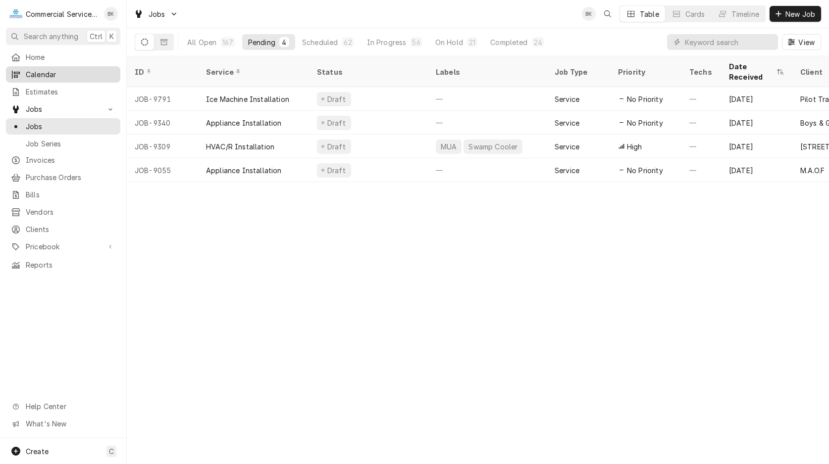
click at [70, 74] on span "Calendar" at bounding box center [71, 74] width 90 height 10
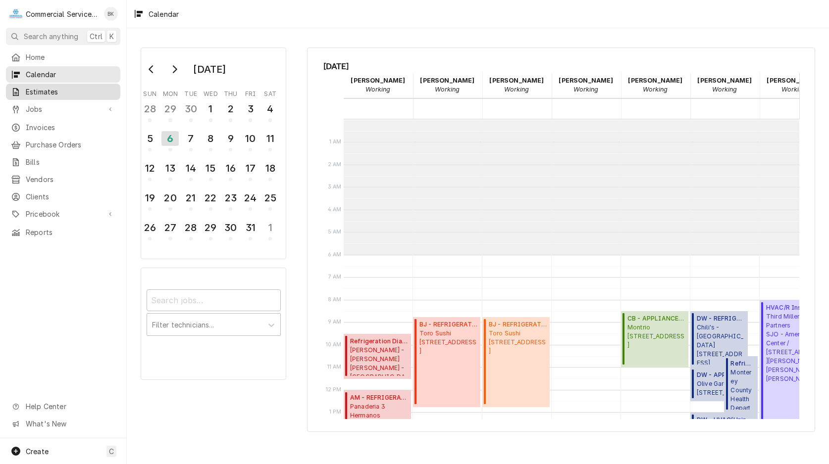
scroll to position [136, 0]
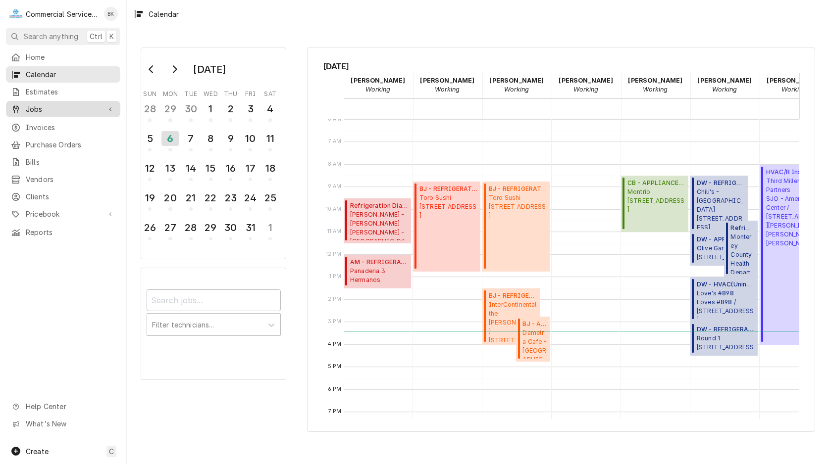
click at [47, 104] on span "Jobs" at bounding box center [63, 109] width 75 height 10
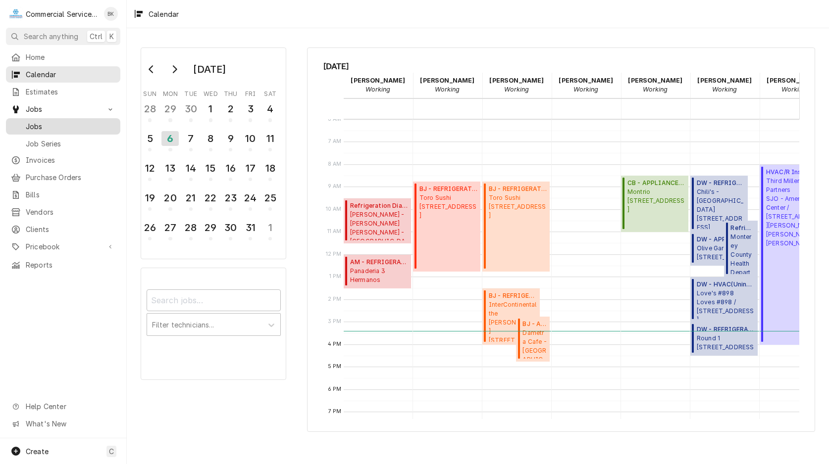
click at [34, 123] on span "Jobs" at bounding box center [71, 126] width 90 height 10
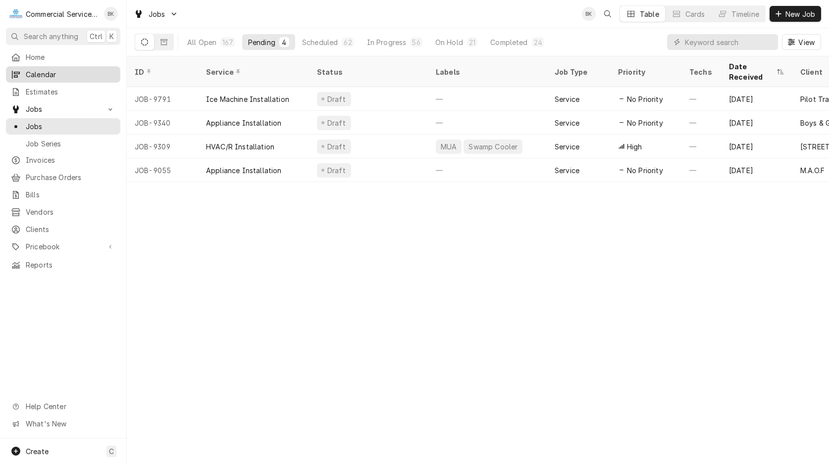
click at [41, 74] on span "Calendar" at bounding box center [71, 74] width 90 height 10
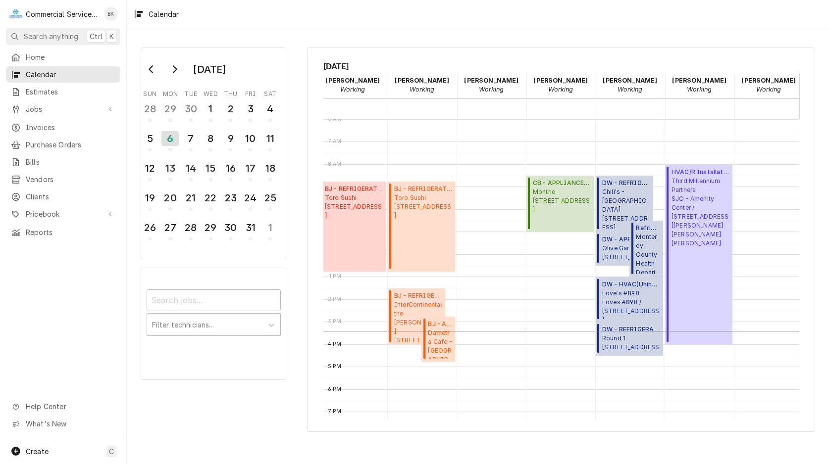
scroll to position [136, 108]
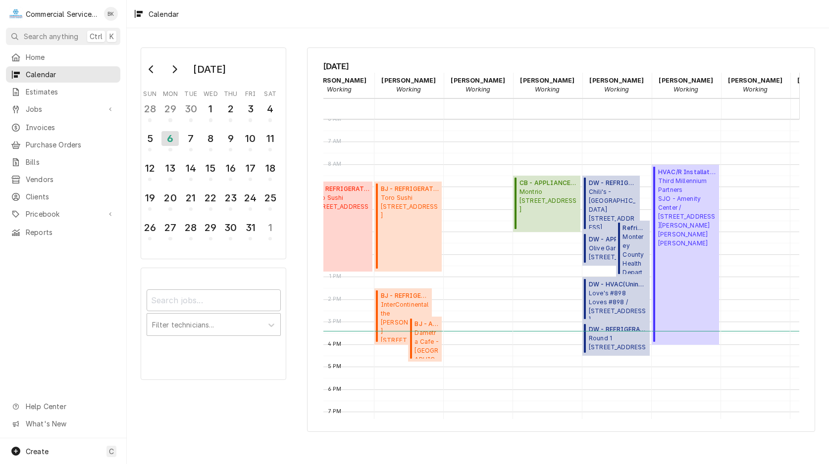
drag, startPoint x: 450, startPoint y: 413, endPoint x: 522, endPoint y: 417, distance: 71.9
click at [522, 417] on div "12 AM 1 AM 2 AM 3 AM 4 AM 5 AM 6 AM 7 AM 8 AM 9 AM 10 AM 11 AM 12 PM 1 PM 2 PM …" at bounding box center [561, 269] width 476 height 300
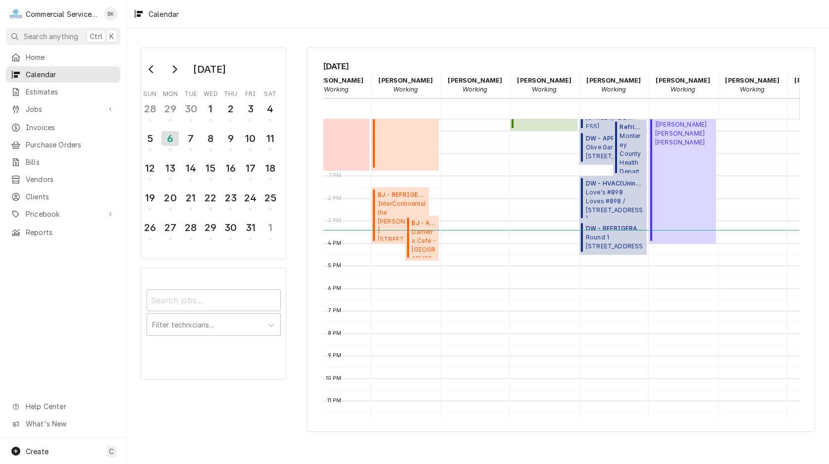
scroll to position [0, 119]
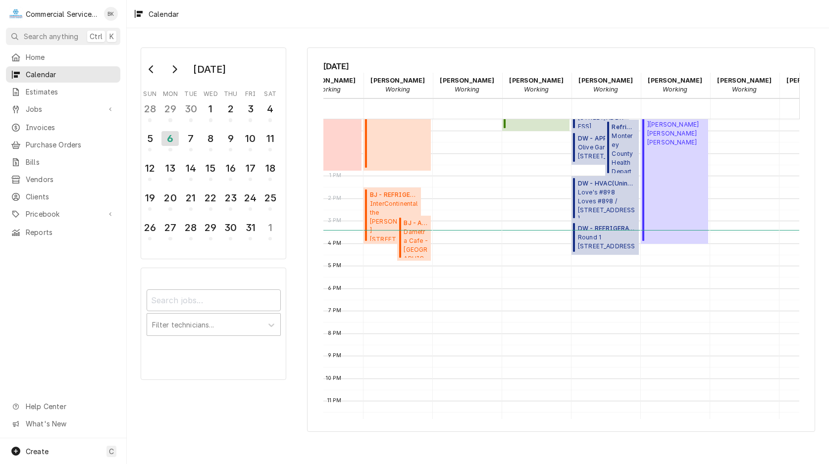
drag, startPoint x: 504, startPoint y: 413, endPoint x: 511, endPoint y: 415, distance: 7.7
click at [511, 415] on div "12 AM 1 AM 2 AM 3 AM 4 AM 5 AM 6 AM 7 AM 8 AM 9 AM 10 AM 11 AM 12 PM 1 PM 2 PM …" at bounding box center [561, 269] width 476 height 300
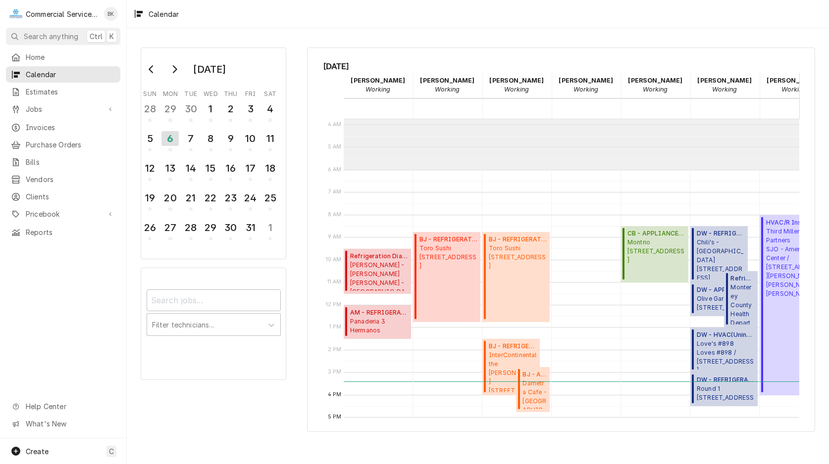
scroll to position [186, 0]
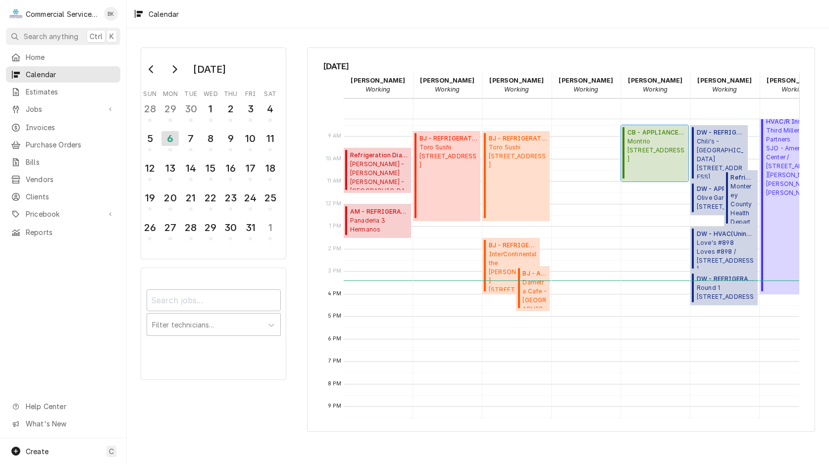
click at [653, 152] on span "Montrio 414 Calle Principal, Monterey, CA 93940" at bounding box center [656, 150] width 58 height 27
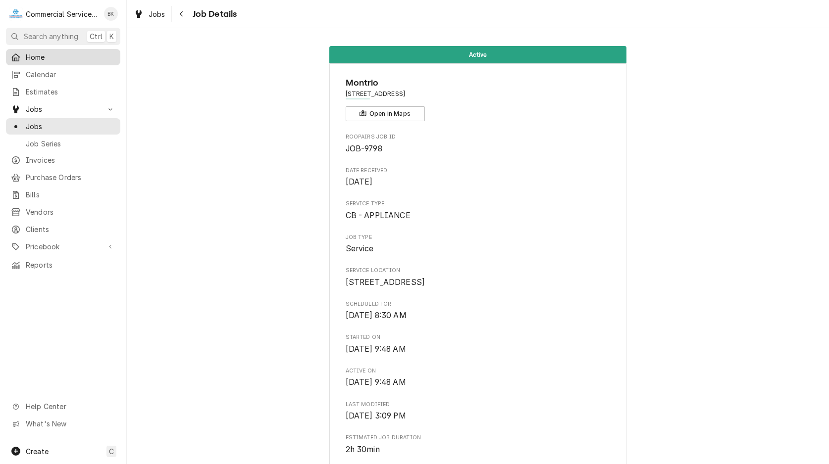
click at [52, 59] on span "Home" at bounding box center [71, 57] width 90 height 10
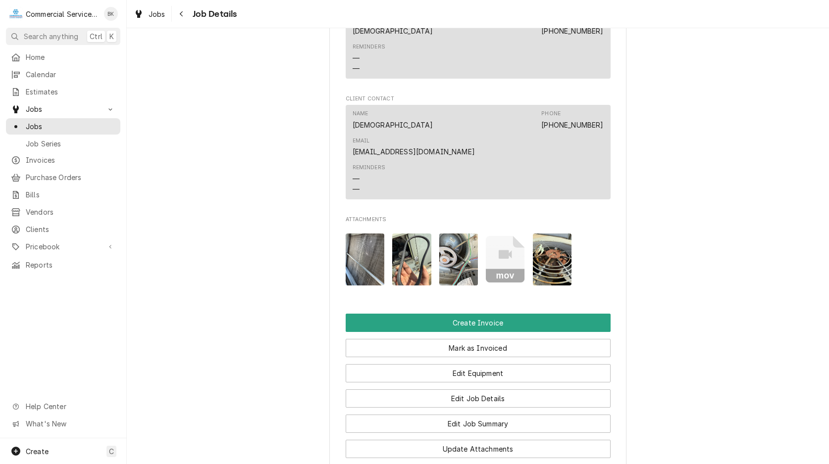
scroll to position [499, 0]
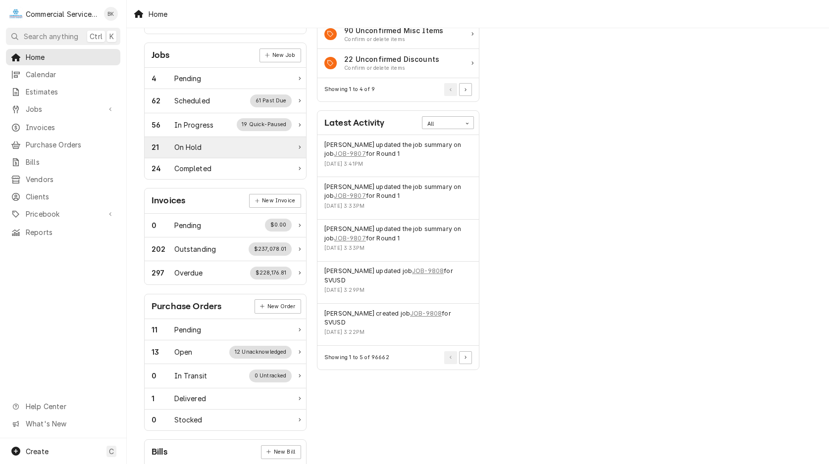
scroll to position [202, 0]
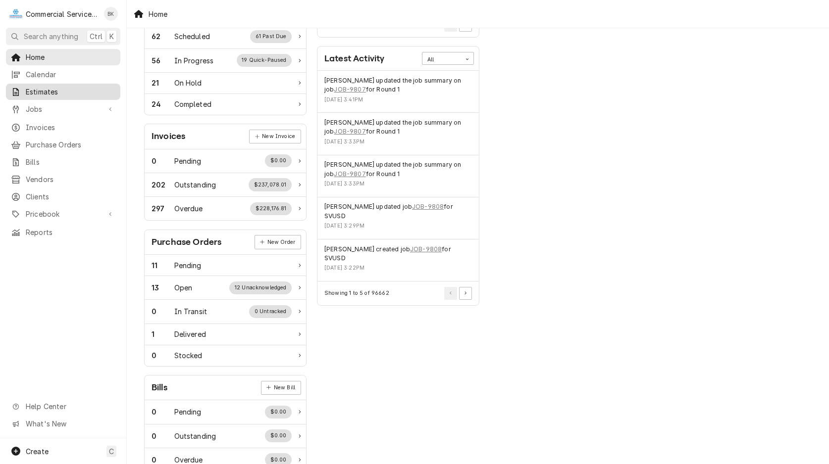
click at [93, 92] on span "Estimates" at bounding box center [71, 92] width 90 height 10
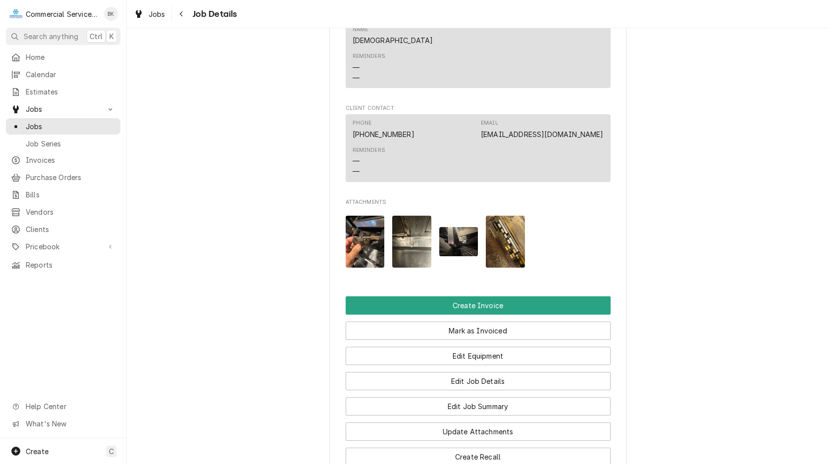
scroll to position [707, 0]
click at [369, 253] on img "Attachments" at bounding box center [364, 241] width 39 height 52
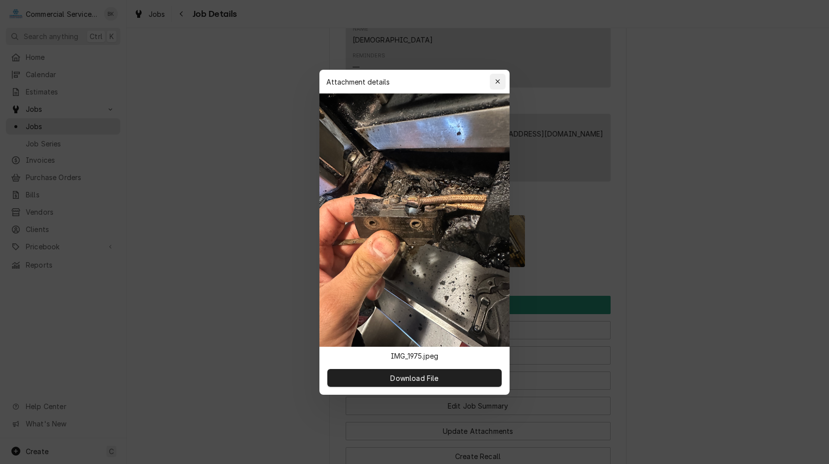
click at [500, 83] on div "button" at bounding box center [498, 82] width 10 height 10
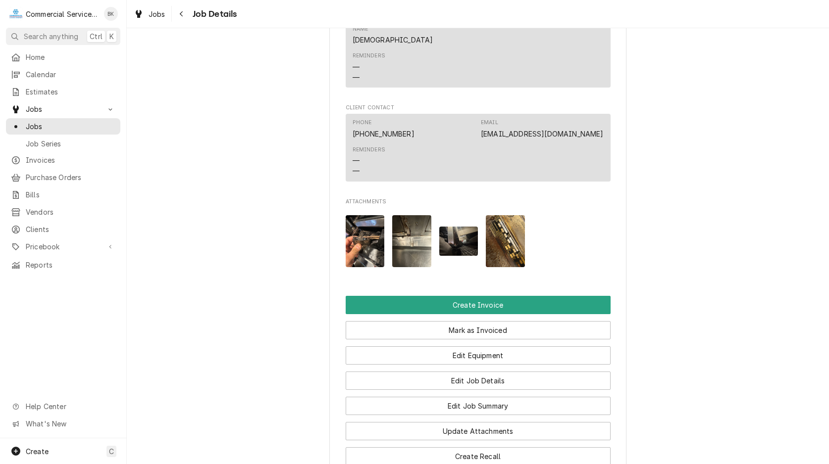
click at [411, 253] on img "Attachments" at bounding box center [411, 241] width 39 height 52
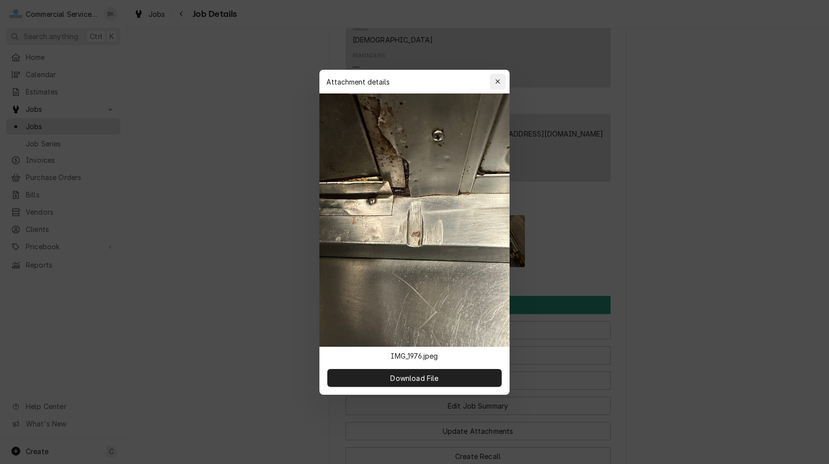
click at [496, 78] on div "button" at bounding box center [498, 82] width 10 height 10
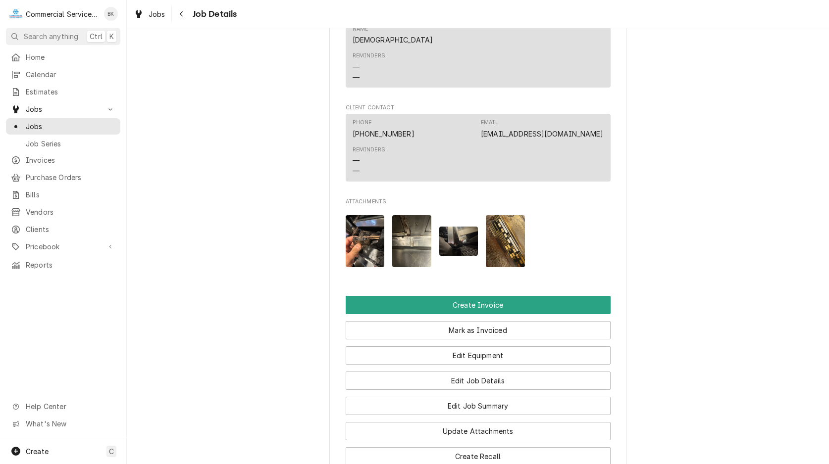
click at [461, 256] on img "Attachments" at bounding box center [458, 241] width 39 height 29
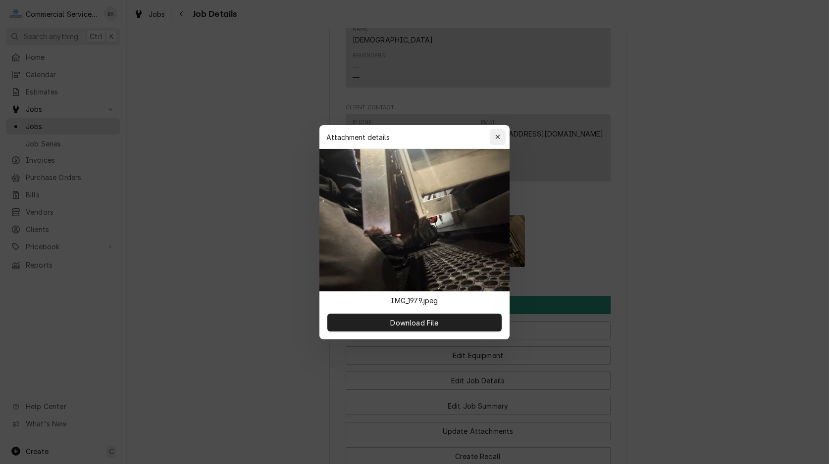
click at [499, 135] on icon "button" at bounding box center [497, 137] width 4 height 4
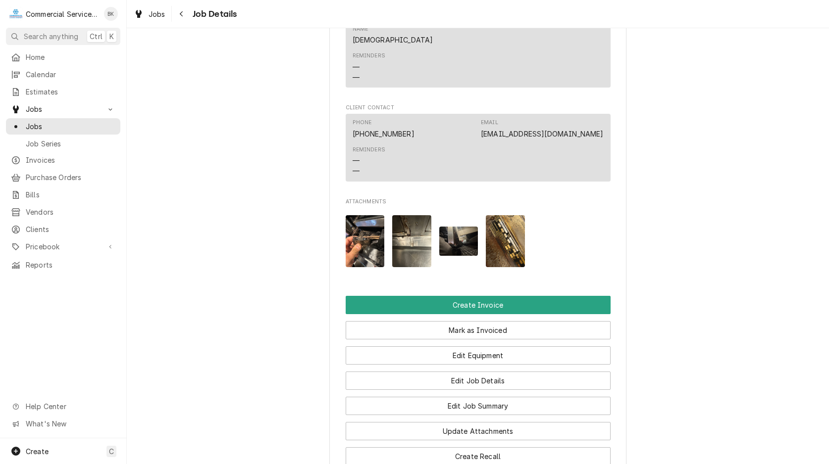
click at [506, 244] on img "Attachments" at bounding box center [505, 241] width 39 height 52
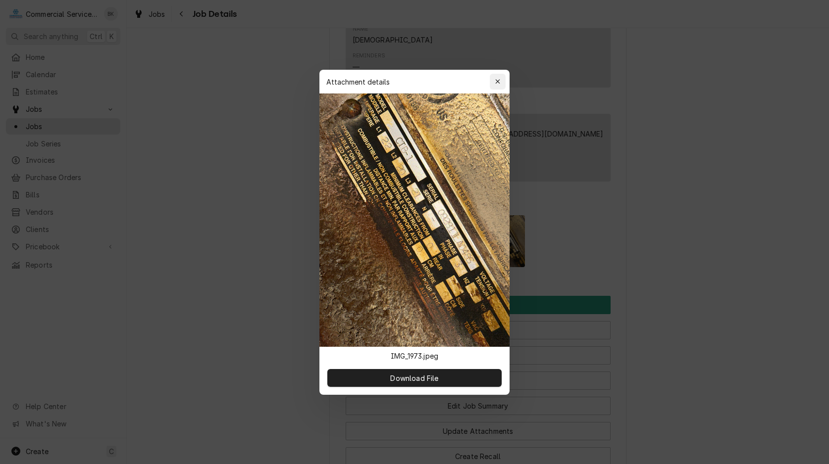
click at [499, 80] on icon "button" at bounding box center [497, 81] width 4 height 4
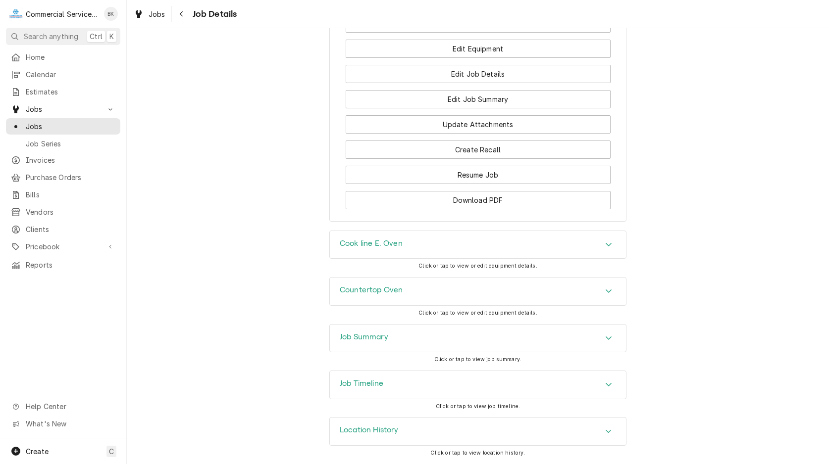
scroll to position [1026, 0]
click at [451, 245] on div "Cook line E. Oven" at bounding box center [478, 245] width 296 height 28
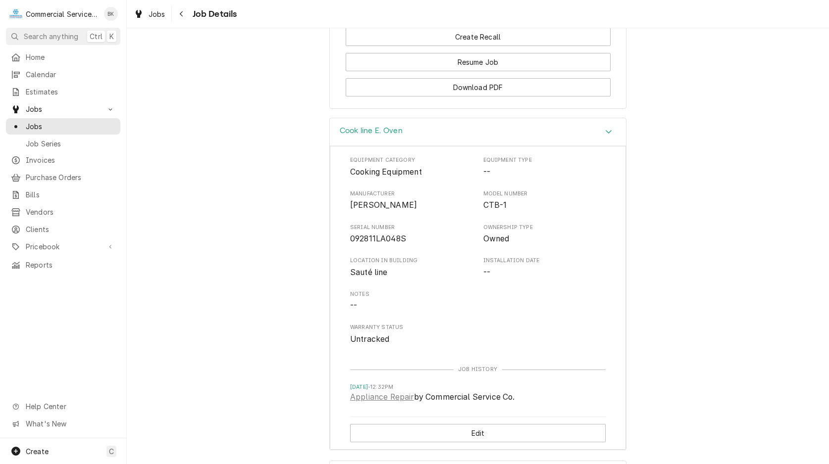
scroll to position [1322, 0]
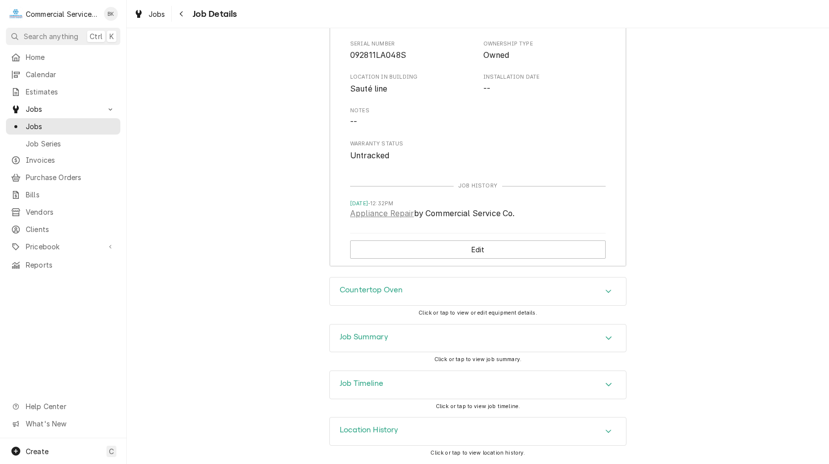
click at [451, 337] on div "Job Summary" at bounding box center [478, 339] width 296 height 28
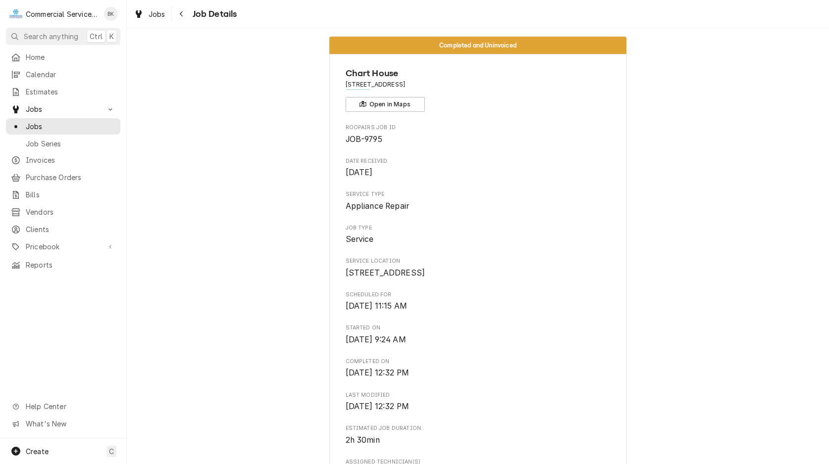
scroll to position [0, 0]
